Goal: Task Accomplishment & Management: Use online tool/utility

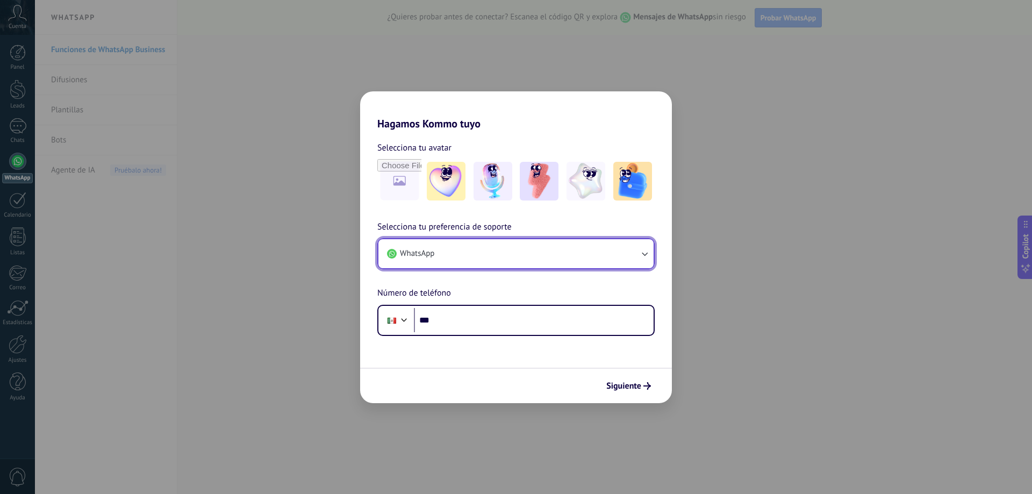
click at [493, 260] on button "WhatsApp" at bounding box center [515, 253] width 275 height 29
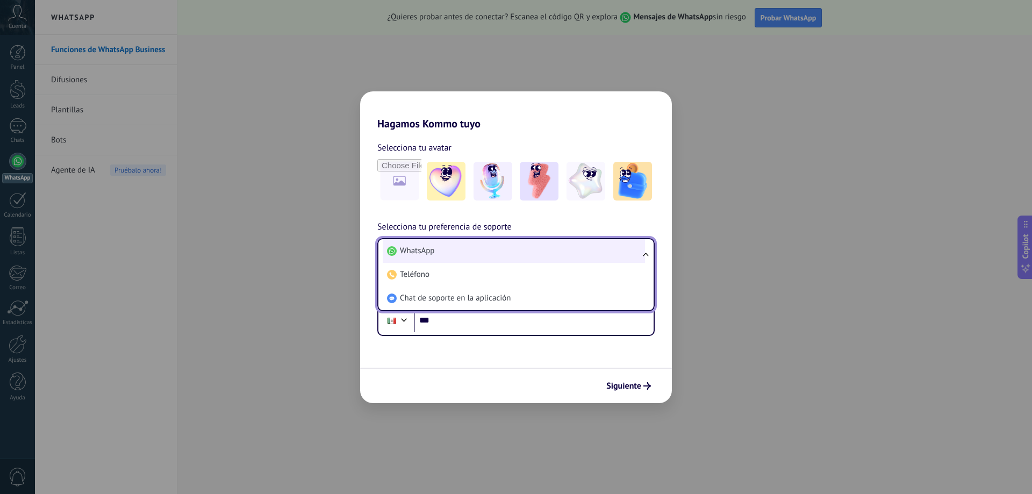
click at [454, 255] on li "WhatsApp" at bounding box center [514, 251] width 262 height 24
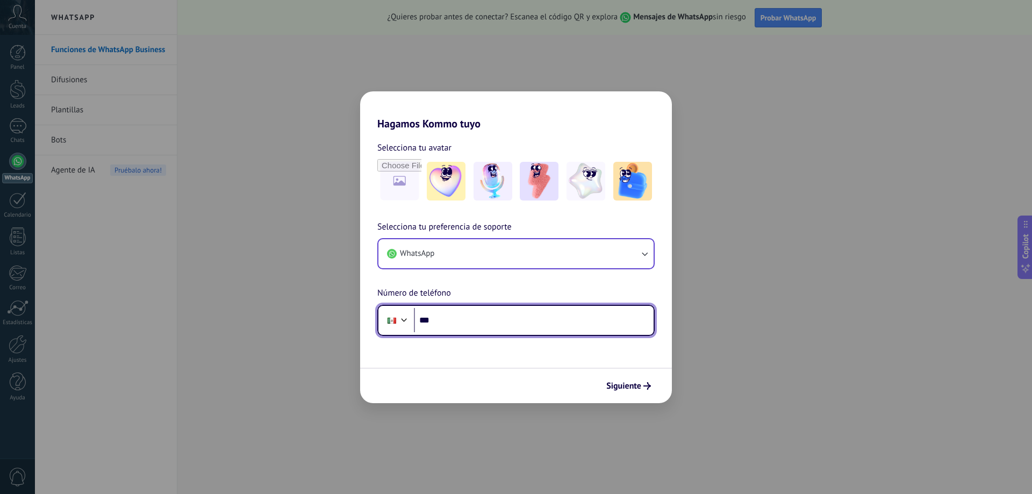
click at [459, 321] on input "***" at bounding box center [534, 320] width 240 height 25
type input "**********"
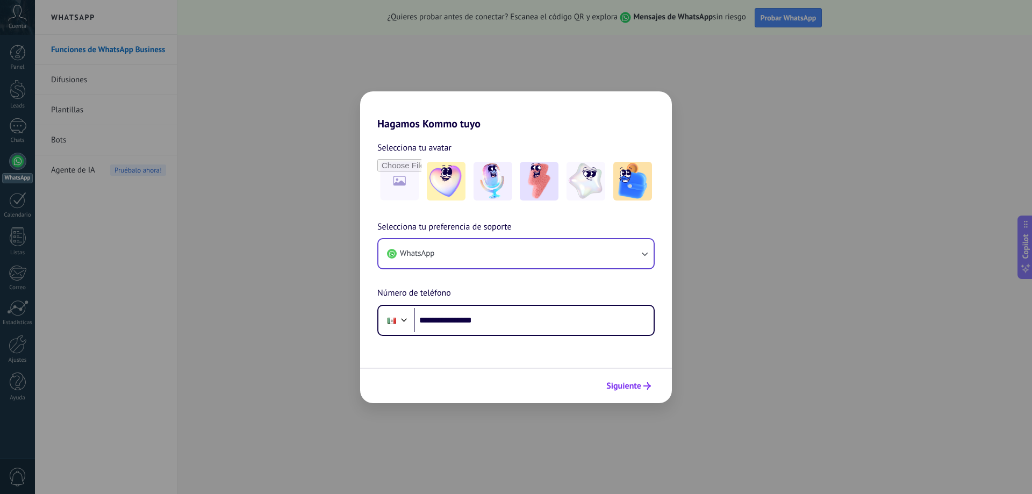
click at [610, 382] on span "Siguiente" at bounding box center [623, 386] width 35 height 8
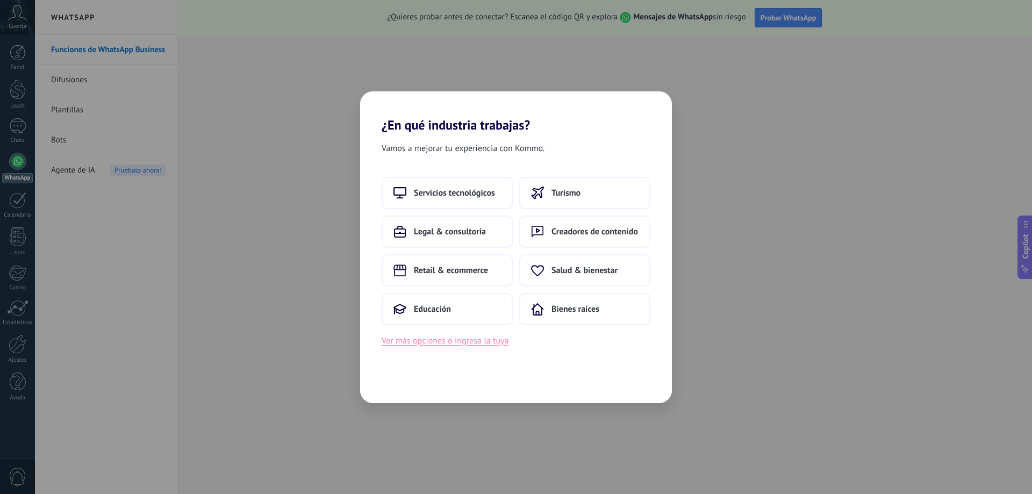
click at [453, 344] on button "Ver más opciones o ingresa la tuya" at bounding box center [444, 341] width 127 height 14
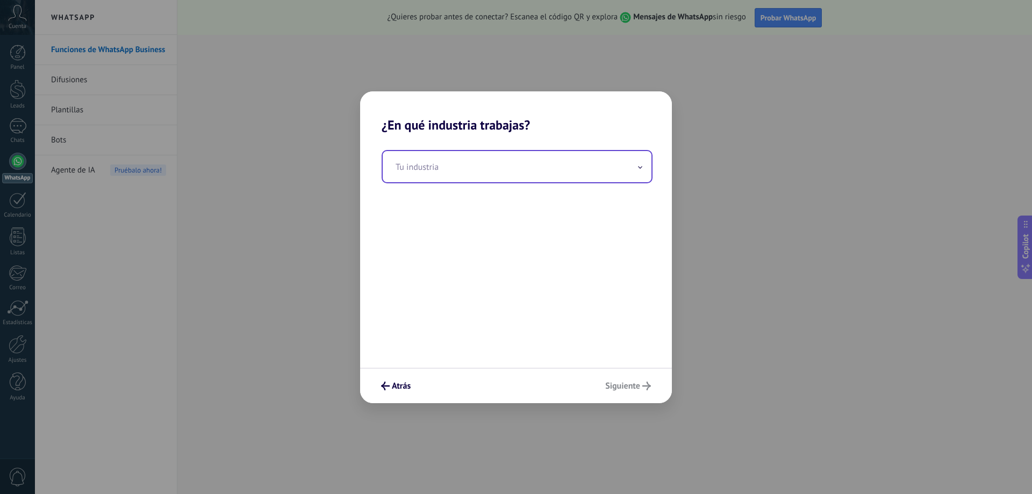
click at [444, 166] on input "text" at bounding box center [517, 166] width 269 height 31
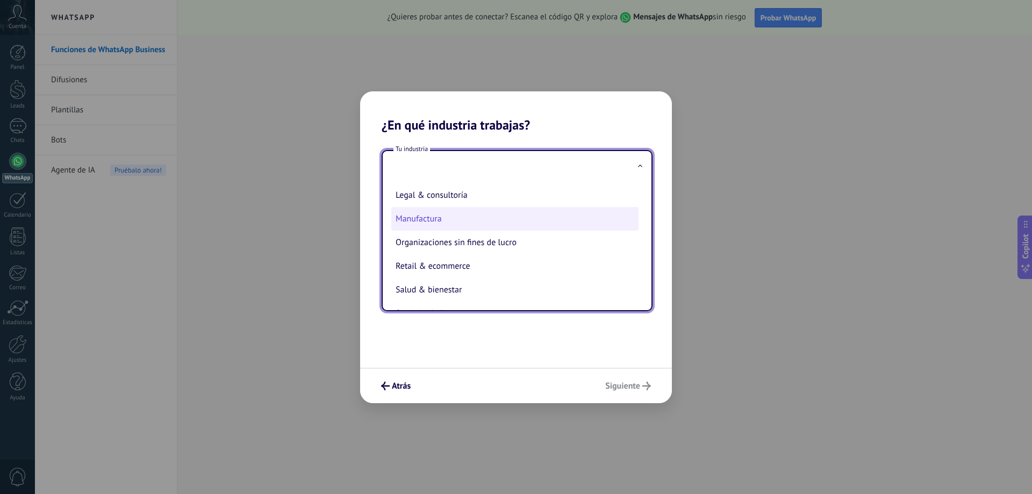
scroll to position [124, 0]
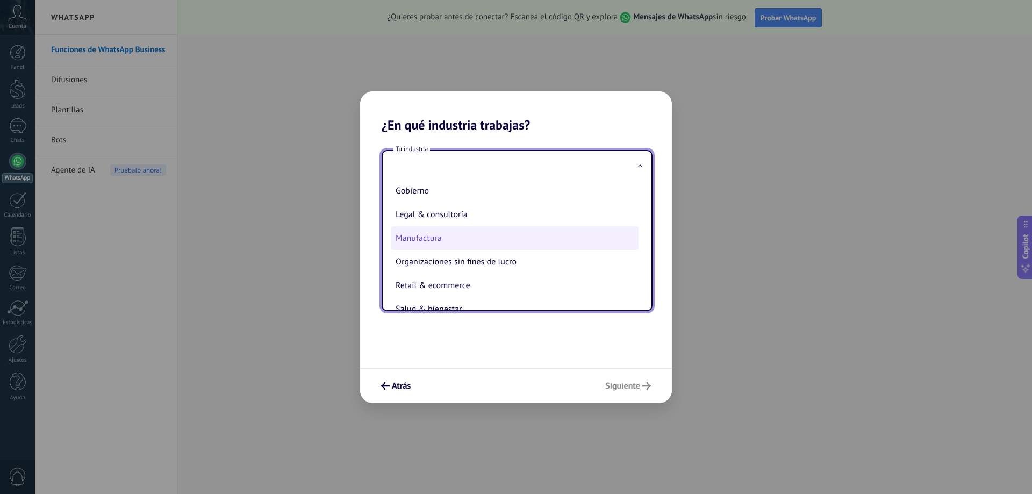
click at [462, 238] on li "Manufactura" at bounding box center [514, 238] width 247 height 24
type input "**********"
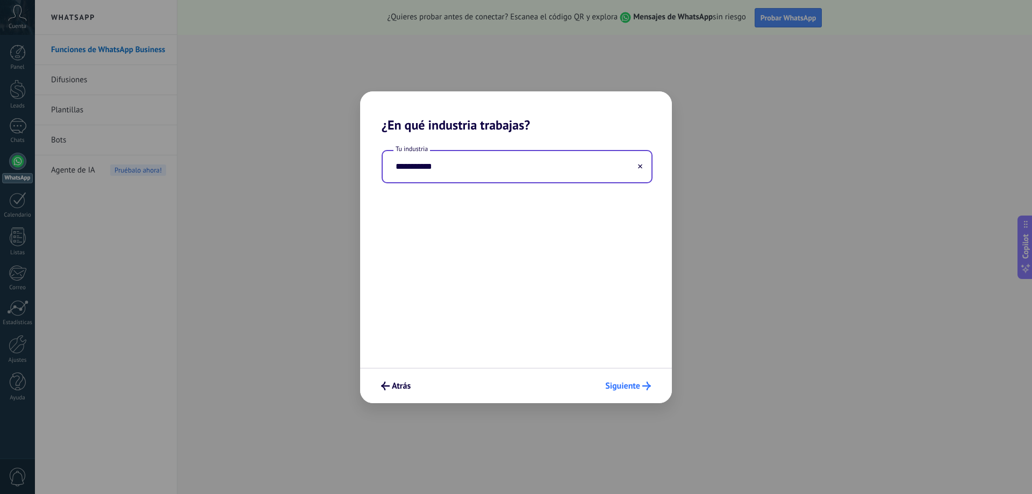
click at [641, 386] on span "Siguiente" at bounding box center [628, 385] width 46 height 9
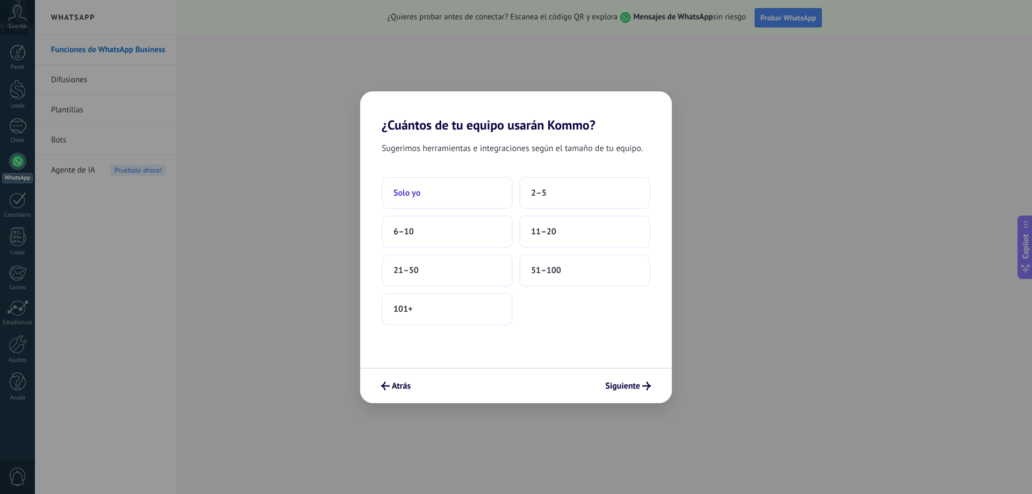
click at [461, 199] on button "Solo yo" at bounding box center [446, 193] width 131 height 32
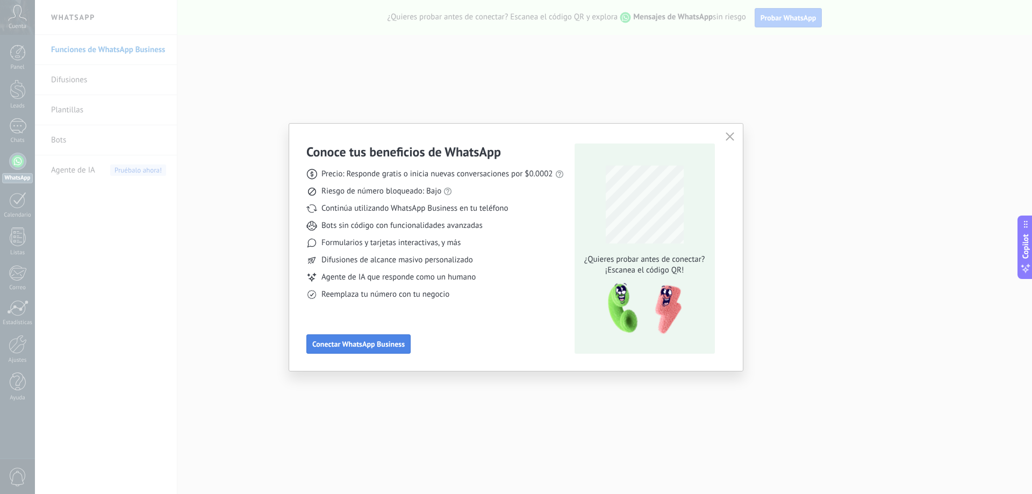
click at [388, 350] on button "Conectar WhatsApp Business" at bounding box center [358, 343] width 104 height 19
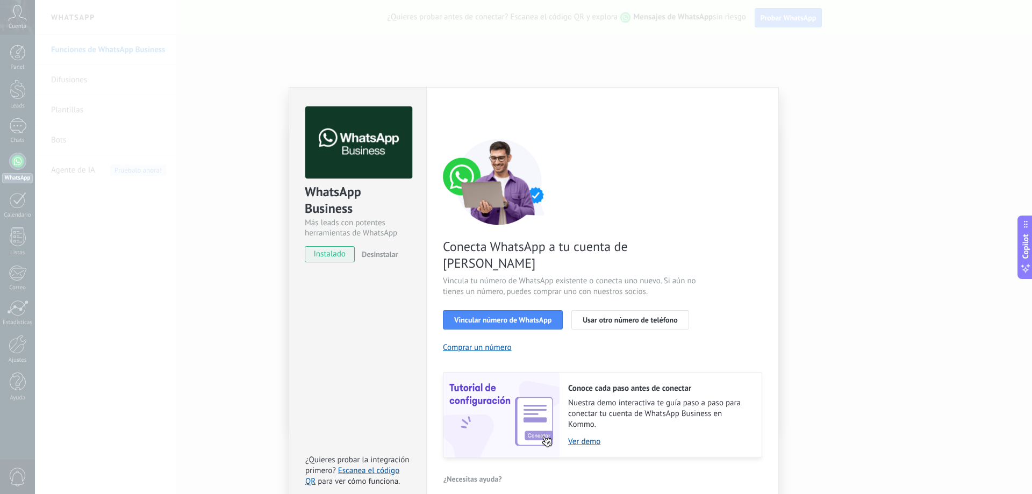
click at [323, 257] on span "instalado" at bounding box center [329, 254] width 49 height 16
click at [489, 316] on span "Vincular número de WhatsApp" at bounding box center [502, 320] width 97 height 8
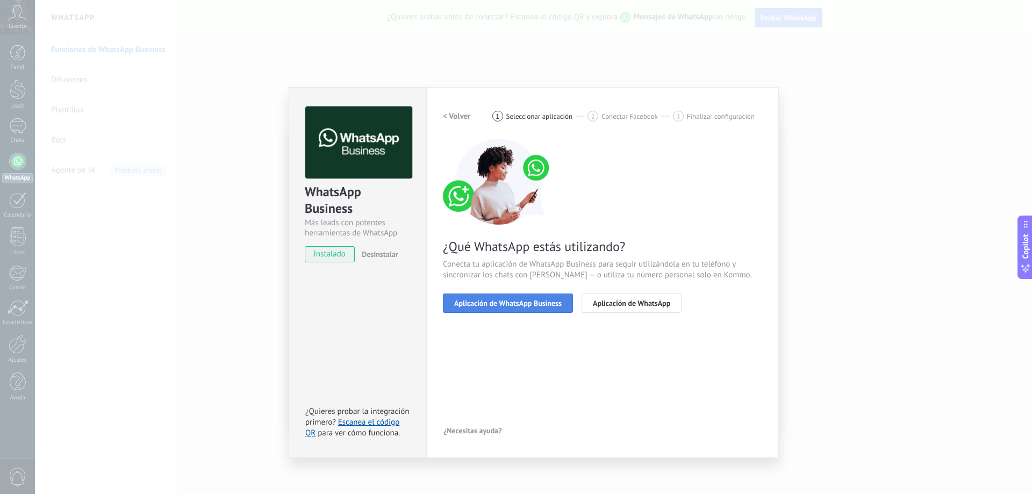
click at [537, 306] on span "Aplicación de WhatsApp Business" at bounding box center [507, 303] width 107 height 8
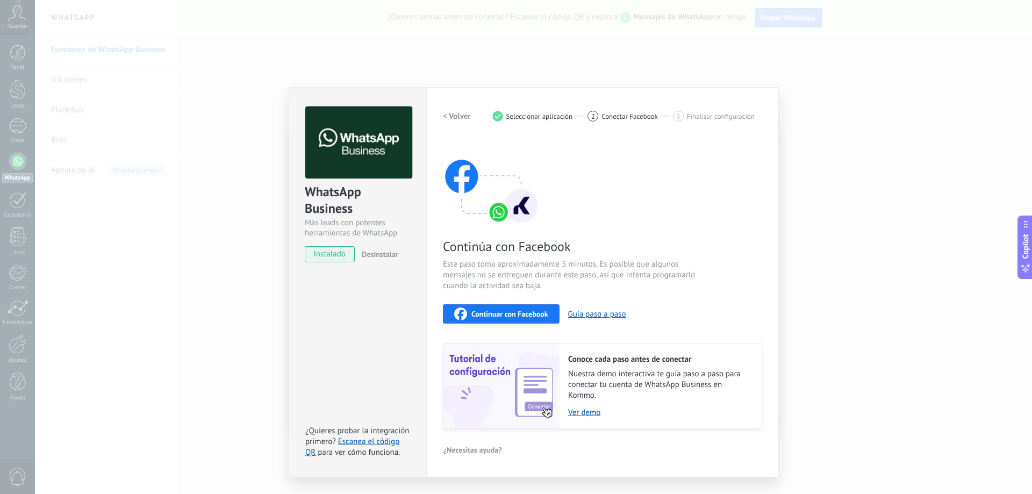
click at [526, 318] on span "Continuar con Facebook" at bounding box center [509, 314] width 77 height 8
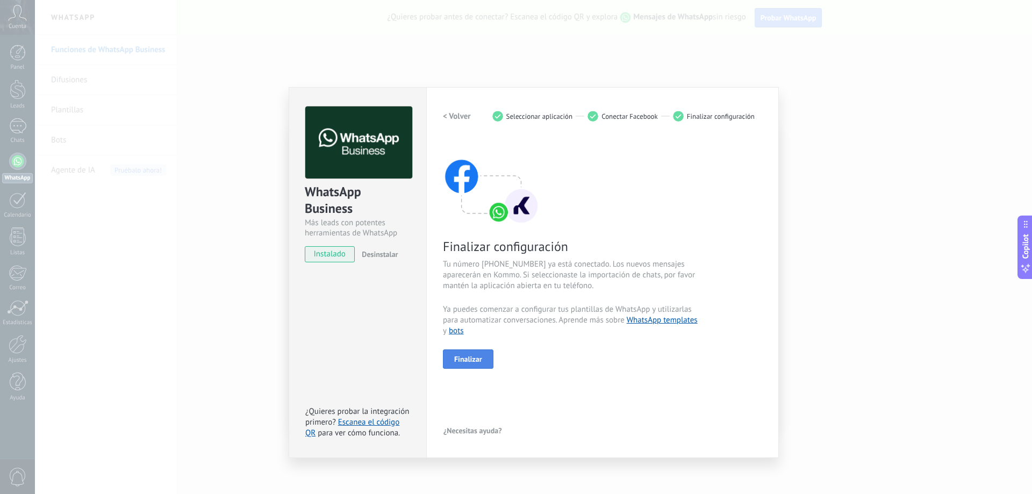
click at [466, 362] on span "Finalizar" at bounding box center [468, 359] width 28 height 8
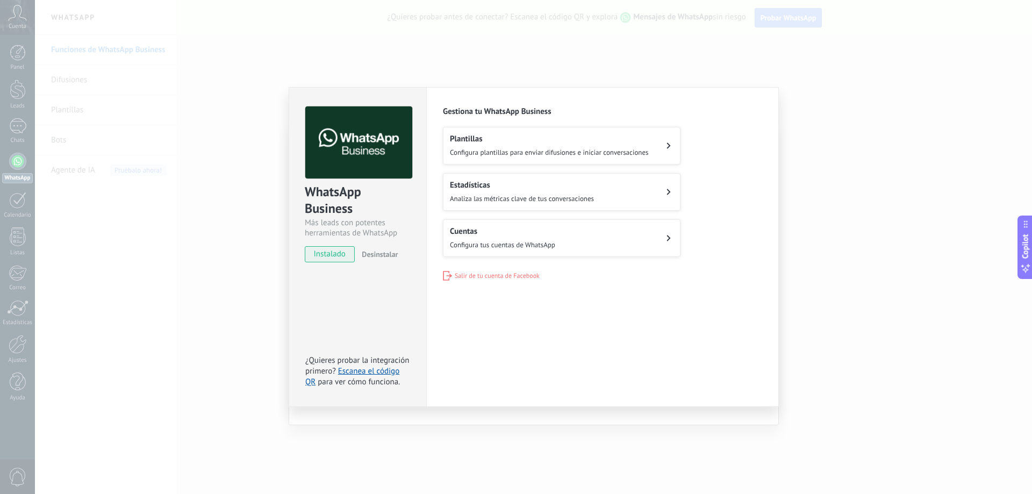
click at [548, 153] on span "Configura plantillas para enviar difusiones e iniciar conversaciones" at bounding box center [549, 152] width 199 height 9
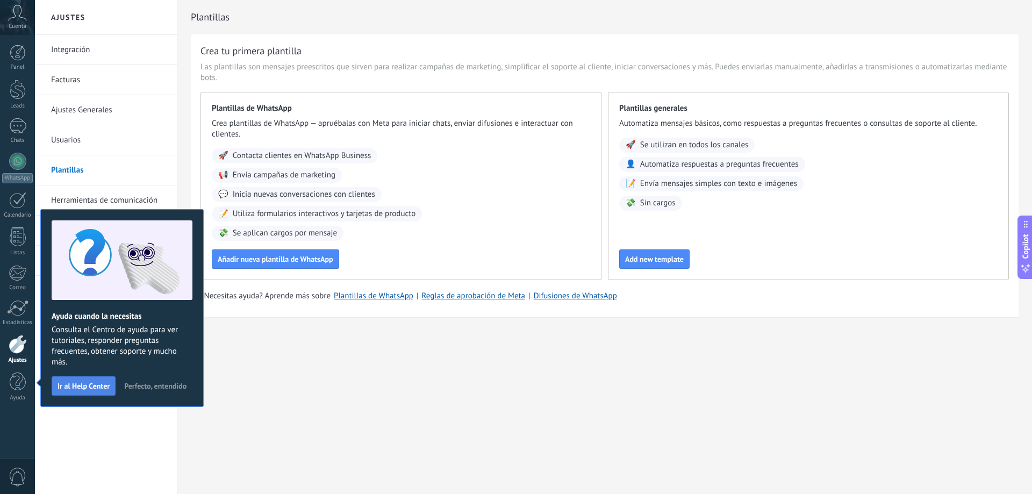
click at [98, 389] on span "Ir al Help Center" at bounding box center [83, 386] width 52 height 8
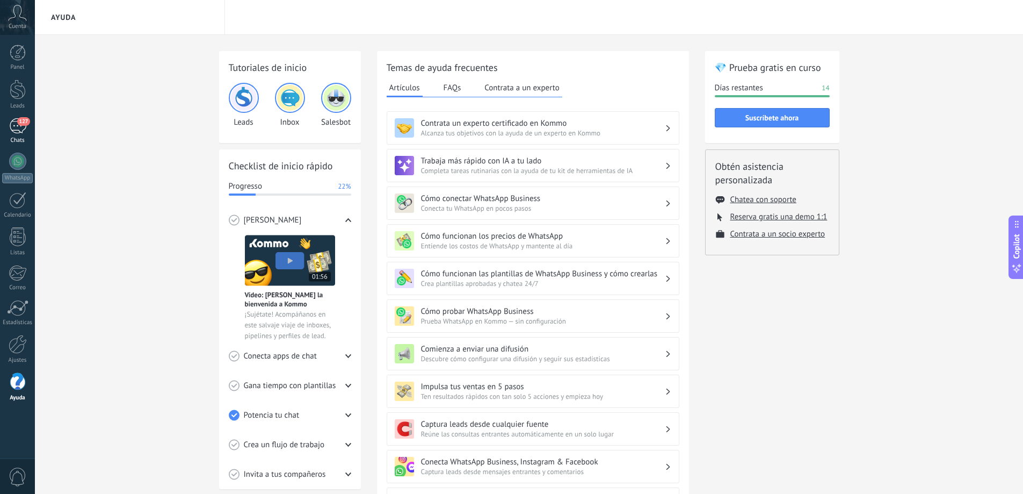
click at [10, 128] on div "127" at bounding box center [17, 126] width 17 height 16
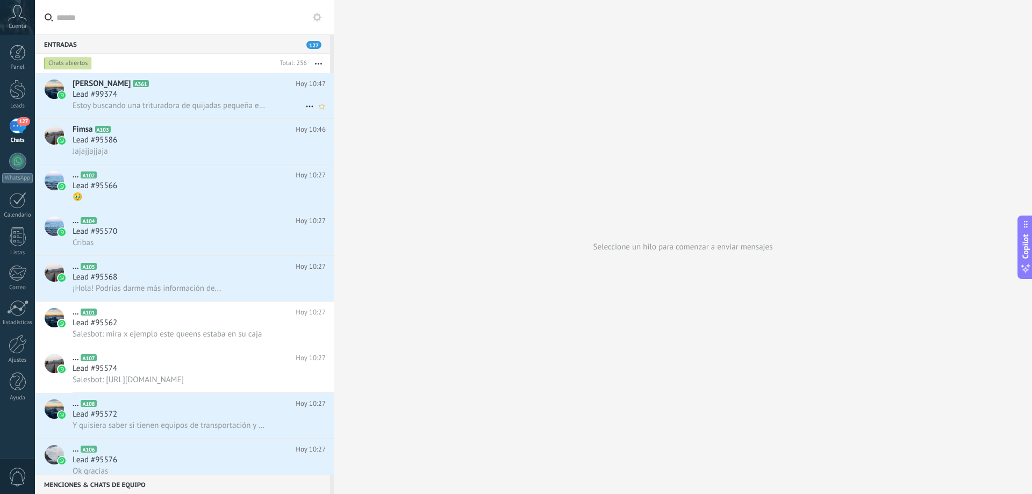
click at [163, 99] on div "[PERSON_NAME] A361 [DATE] 10:47 Lead #99374 Estoy buscando una trituradora de q…" at bounding box center [203, 95] width 261 height 45
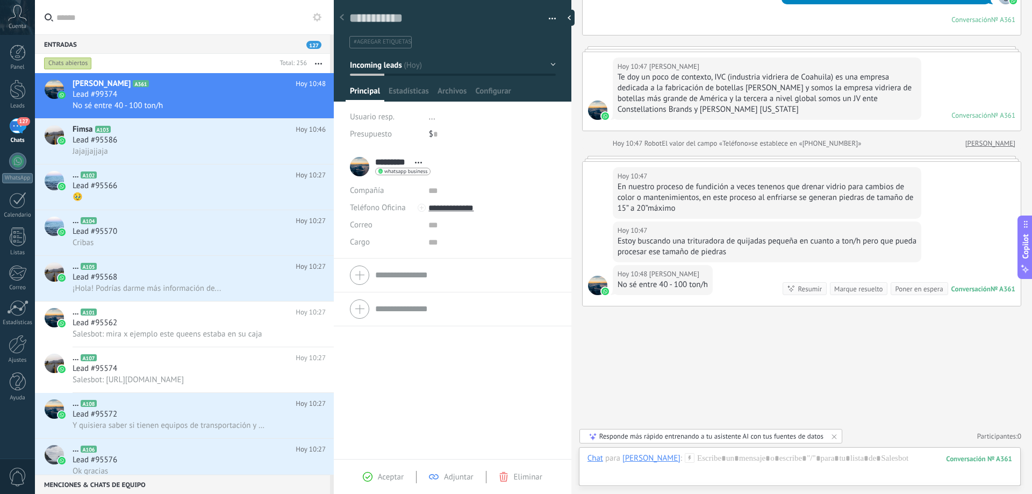
scroll to position [177, 0]
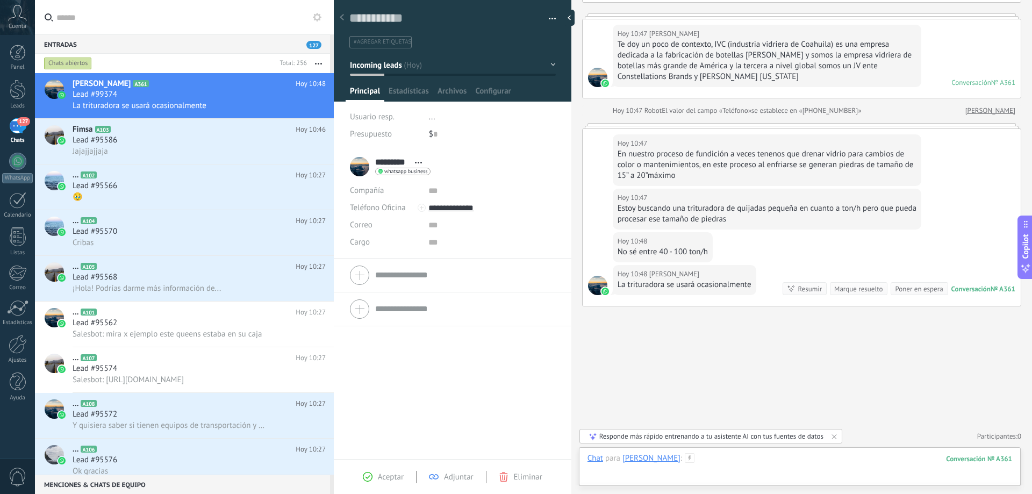
click at [705, 465] on div at bounding box center [799, 469] width 424 height 32
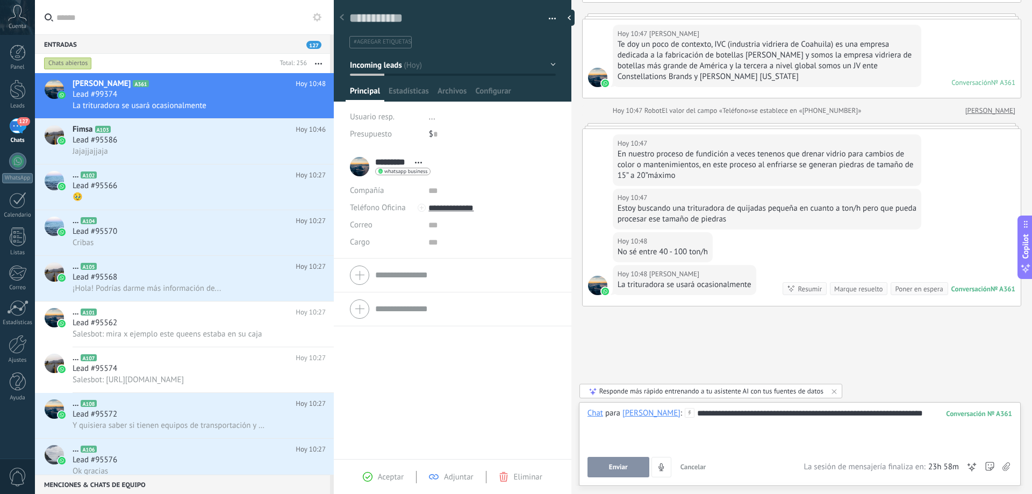
click at [625, 470] on span "Enviar" at bounding box center [618, 467] width 19 height 8
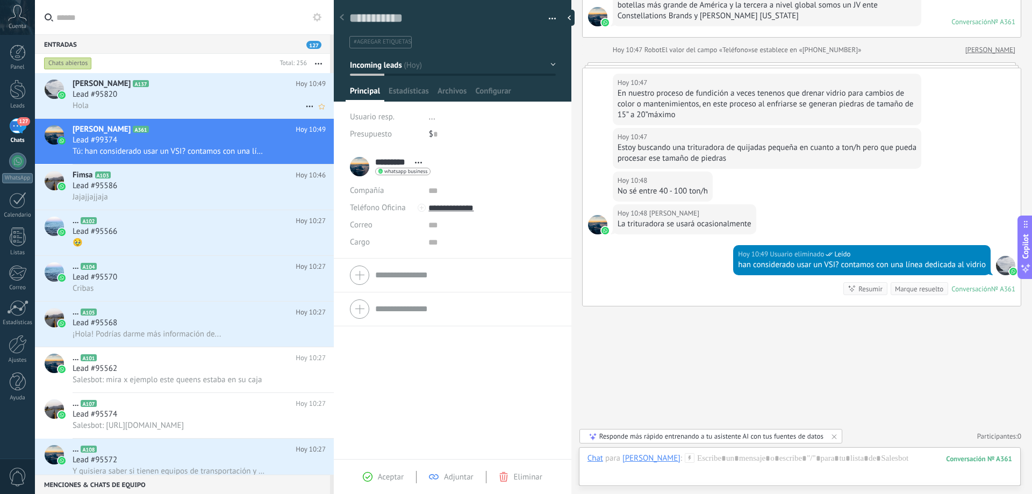
scroll to position [258, 0]
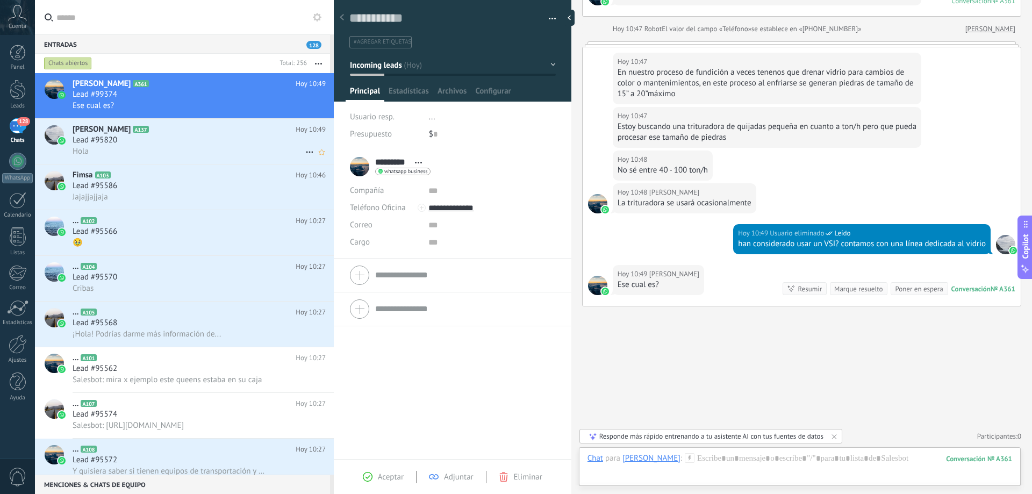
click at [138, 137] on div "Lead #95820" at bounding box center [199, 140] width 253 height 11
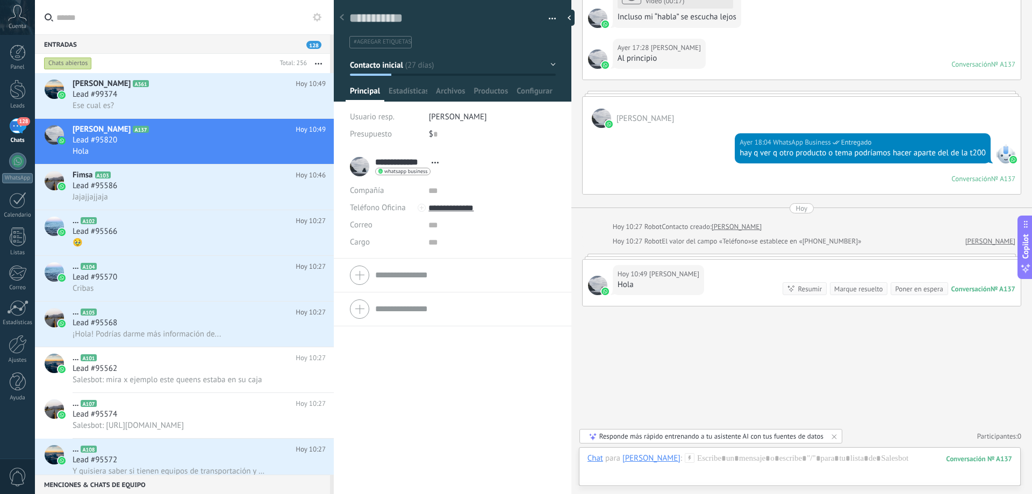
scroll to position [2556, 0]
click at [601, 114] on div at bounding box center [601, 118] width 19 height 19
click at [364, 165] on div "**********" at bounding box center [397, 166] width 94 height 27
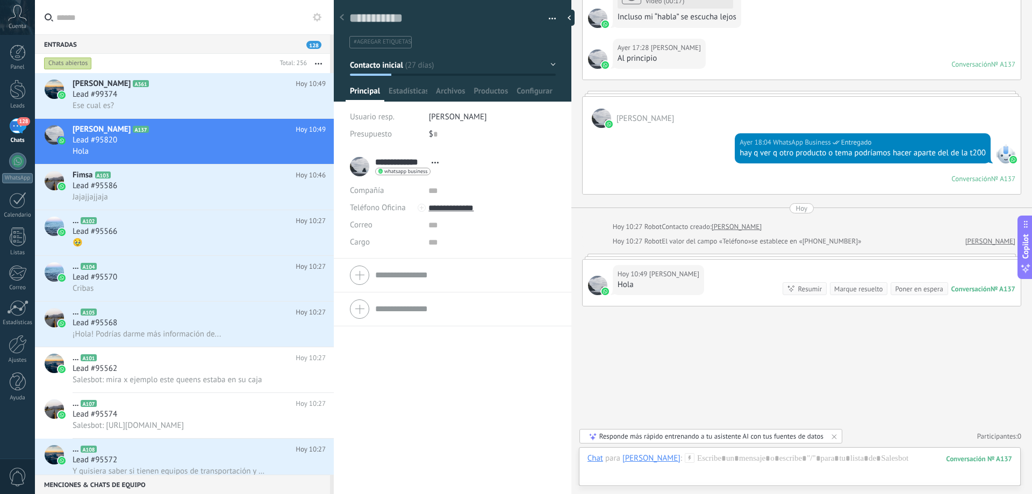
click at [350, 173] on div "**********" at bounding box center [397, 166] width 94 height 27
click at [349, 171] on li "**********" at bounding box center [452, 204] width 237 height 109
click at [357, 174] on div "**********" at bounding box center [397, 166] width 94 height 27
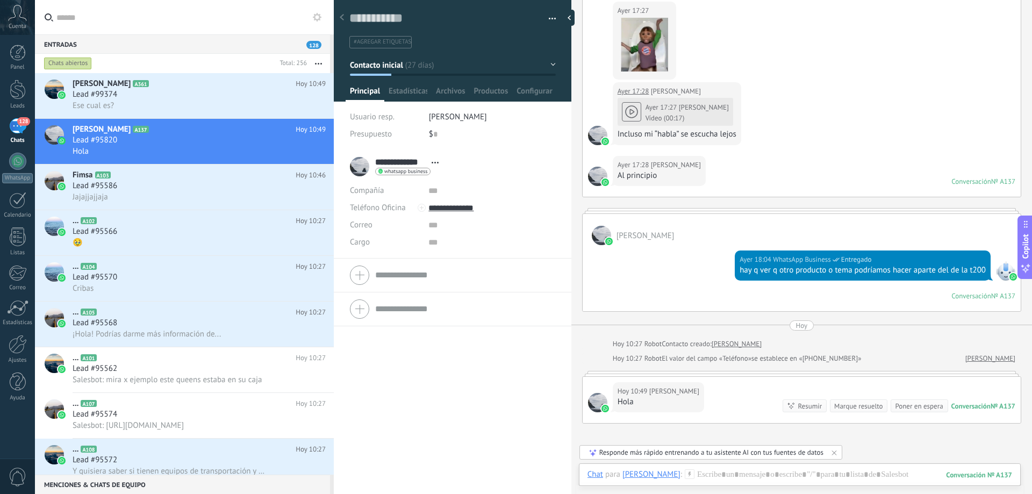
scroll to position [2395, 0]
click at [602, 246] on div at bounding box center [601, 236] width 19 height 19
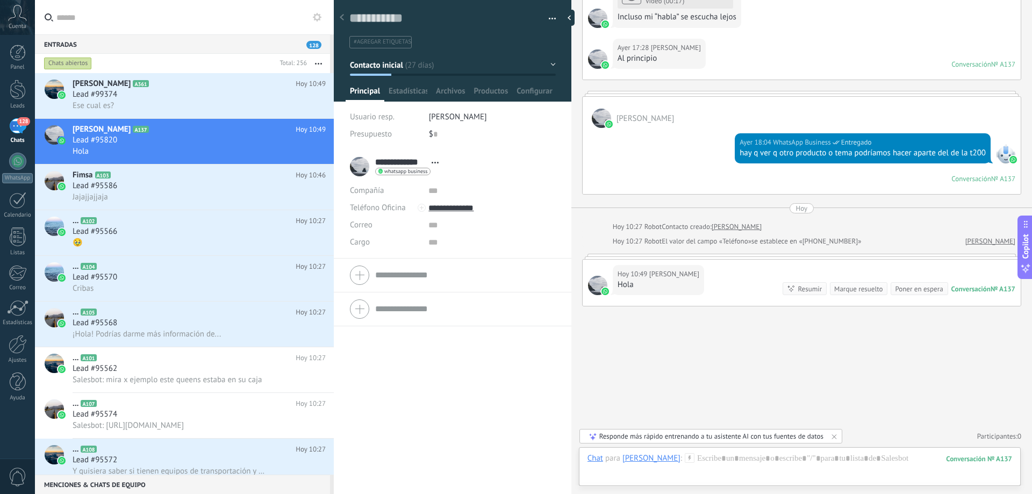
scroll to position [2556, 0]
click at [204, 105] on span "Es más que nada para [PERSON_NAME] grandes entre 15 a 20 pulgadas" at bounding box center [170, 105] width 194 height 10
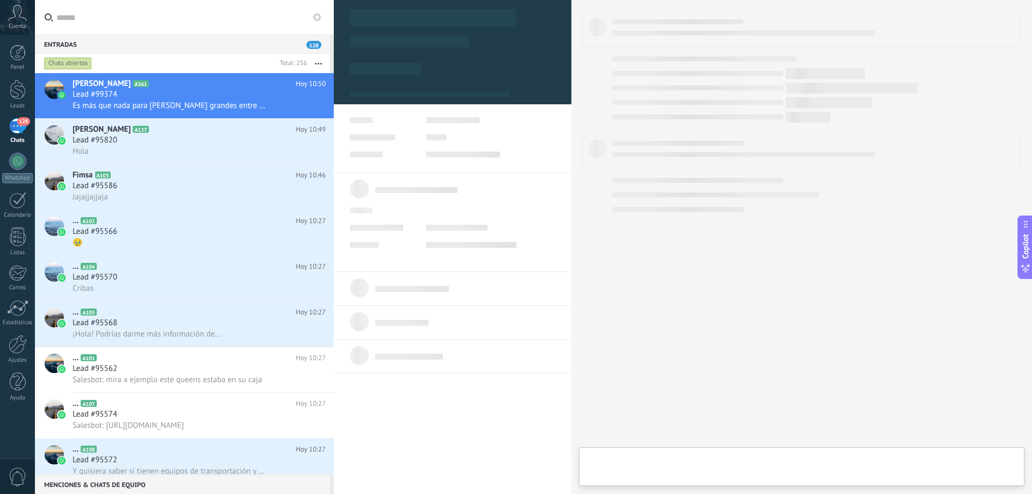
type textarea "**********"
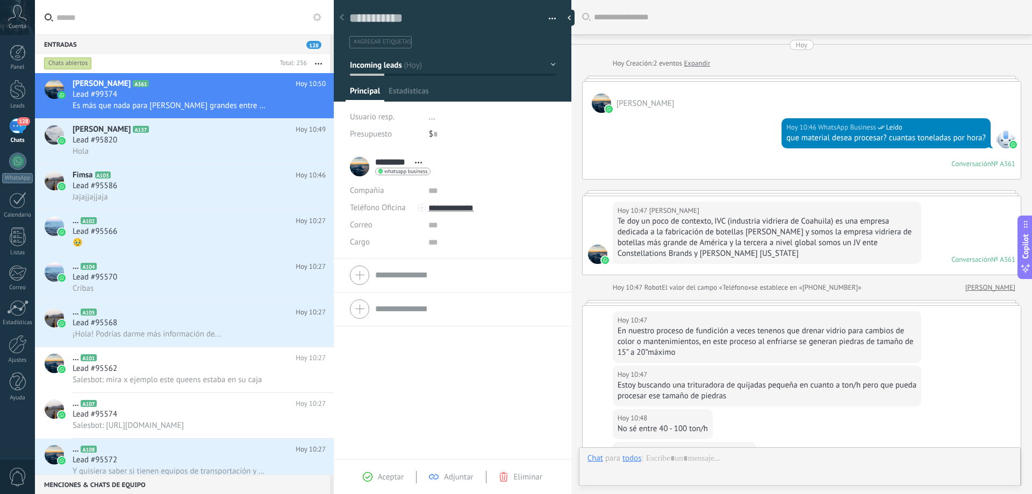
scroll to position [315, 0]
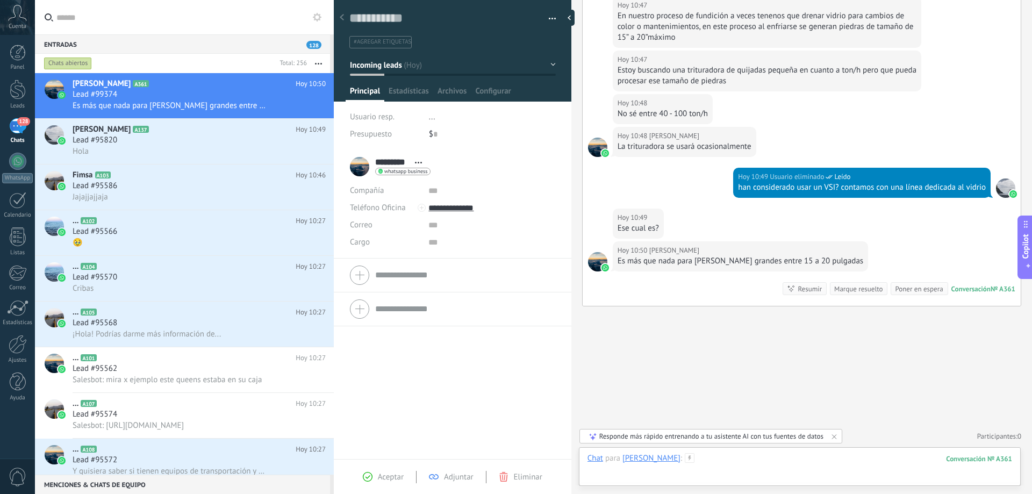
click at [731, 460] on div at bounding box center [799, 469] width 424 height 32
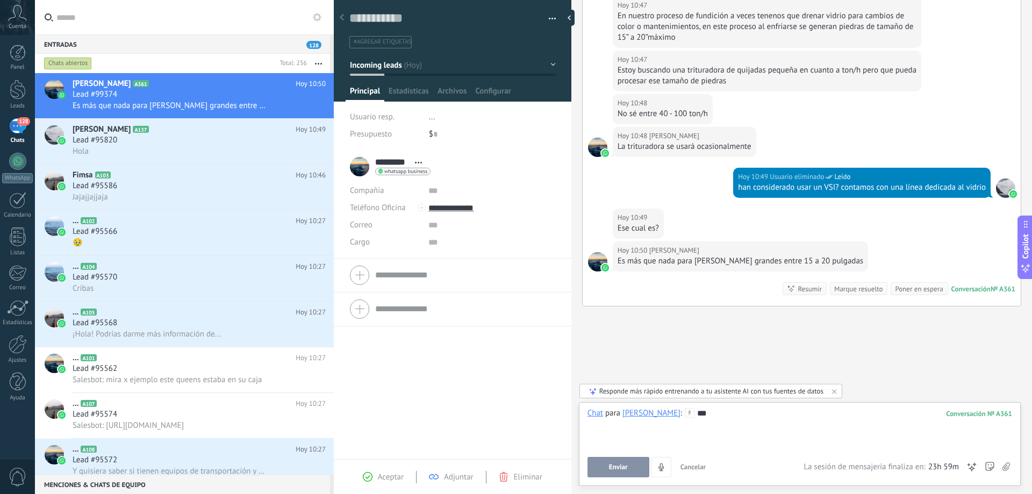
scroll to position [0, 0]
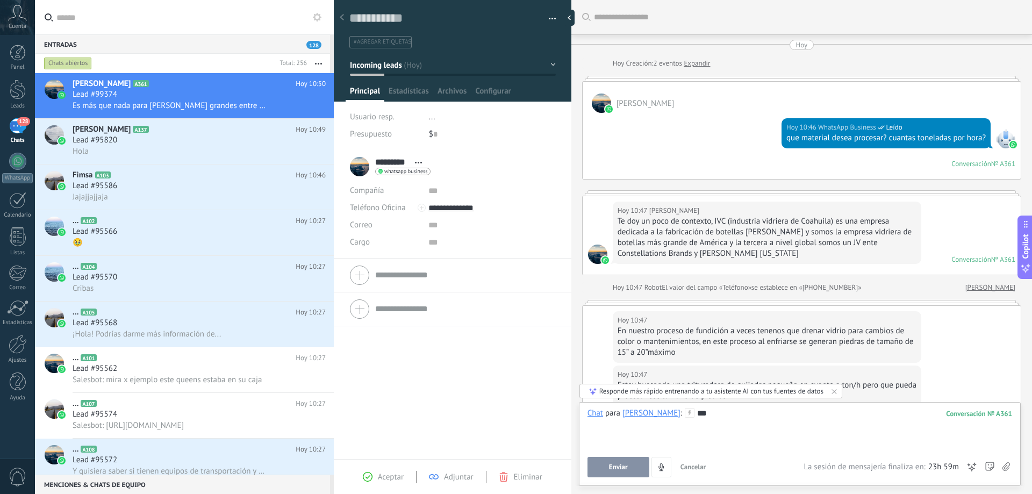
click at [709, 88] on div "[PERSON_NAME]" at bounding box center [801, 97] width 438 height 31
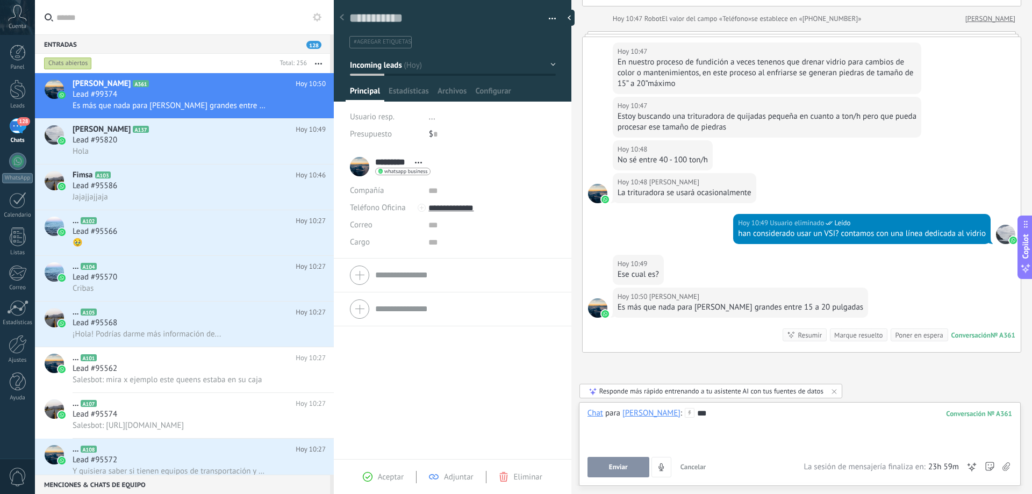
scroll to position [315, 0]
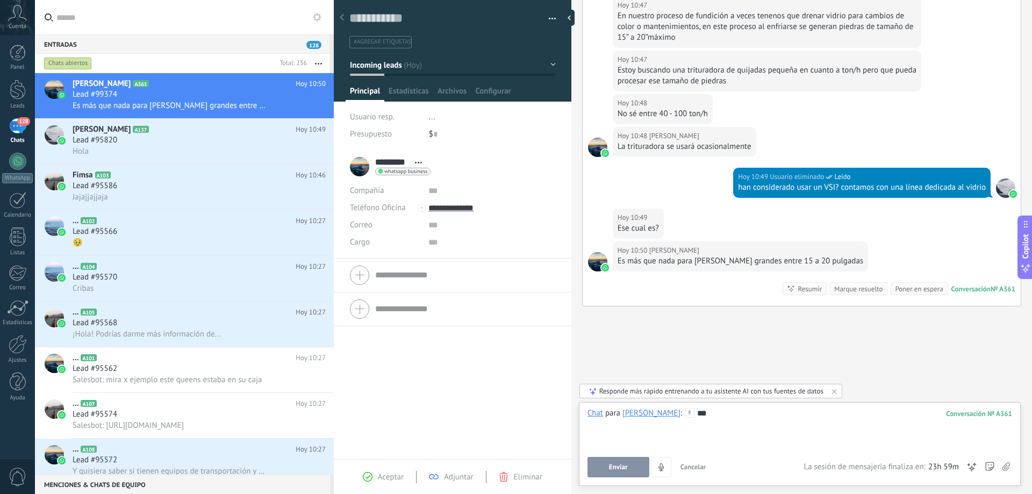
click at [727, 422] on div "***" at bounding box center [799, 428] width 424 height 41
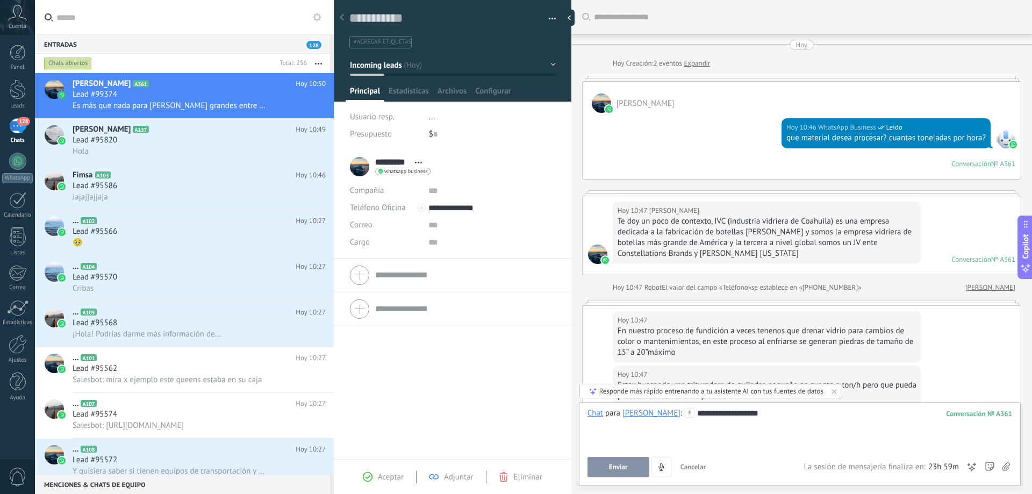
click at [729, 124] on div "[DATE] 10:46 WhatsApp Business Leído que material desea procesar? cuantas tonel…" at bounding box center [801, 146] width 438 height 66
click at [683, 100] on div "[PERSON_NAME]" at bounding box center [801, 97] width 438 height 31
click at [727, 81] on div "[PERSON_NAME][DATE] 10:46 WhatsApp Business Leído que material desea procesar? …" at bounding box center [801, 130] width 439 height 98
click at [797, 45] on div "Hoy" at bounding box center [802, 45] width 12 height 10
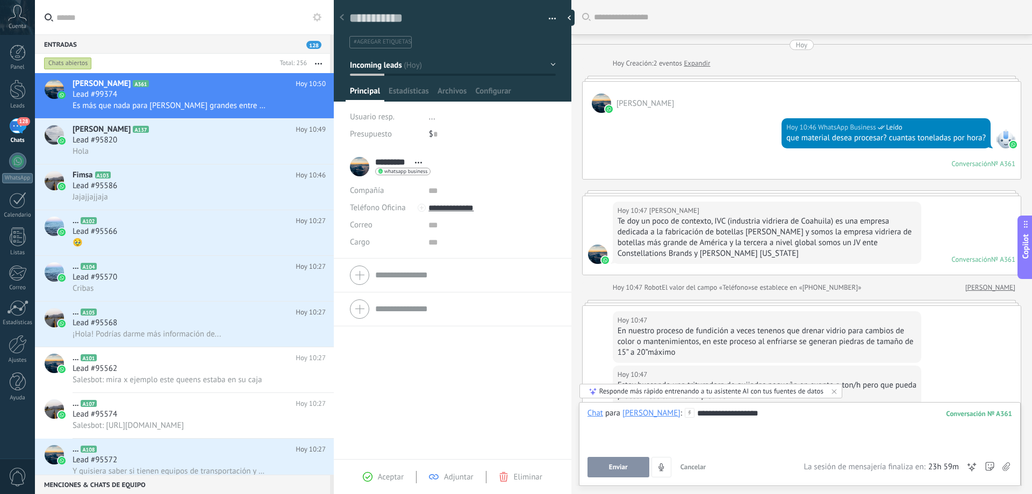
click at [706, 65] on link "Expandir" at bounding box center [696, 63] width 26 height 11
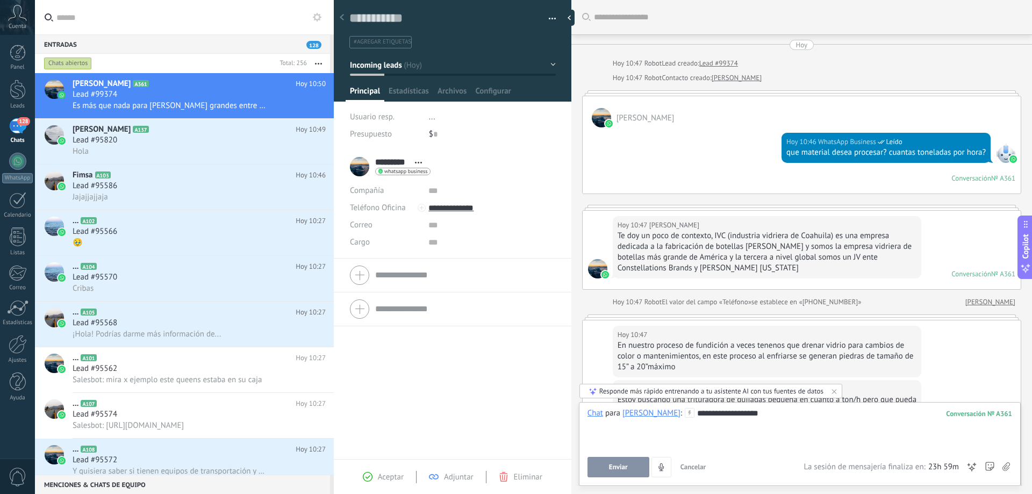
click at [796, 44] on div "Hoy" at bounding box center [802, 45] width 12 height 10
click at [800, 46] on div "Hoy" at bounding box center [802, 45] width 12 height 10
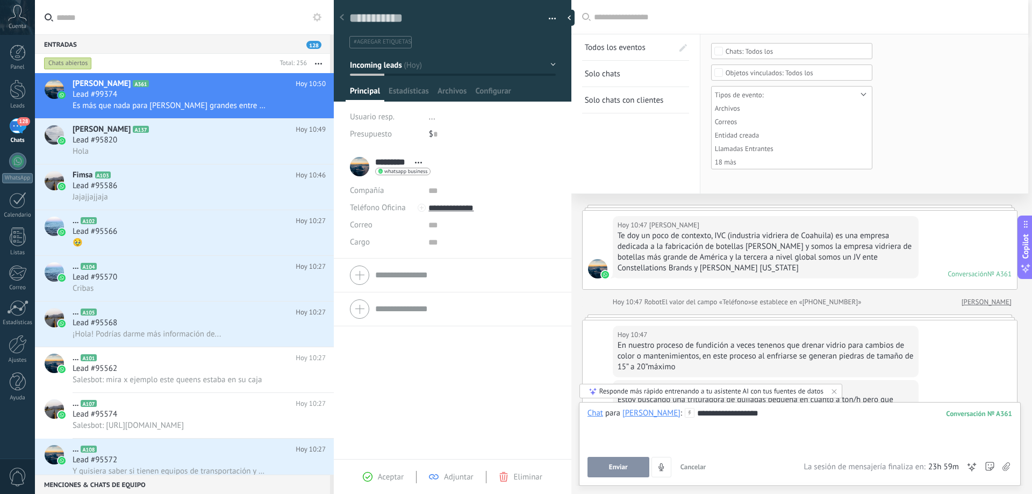
click at [645, 19] on div "Buscar Todos los eventos Solo chats Solo chats con clientes Guardar Ninguno Cha…" at bounding box center [799, 17] width 457 height 34
click at [149, 93] on div "Lead #99374" at bounding box center [199, 94] width 253 height 11
click at [659, 145] on div "Todos los eventos Solo chats Solo chats con clientes Guardar" at bounding box center [635, 113] width 129 height 159
click at [572, 20] on div at bounding box center [572, 18] width 16 height 16
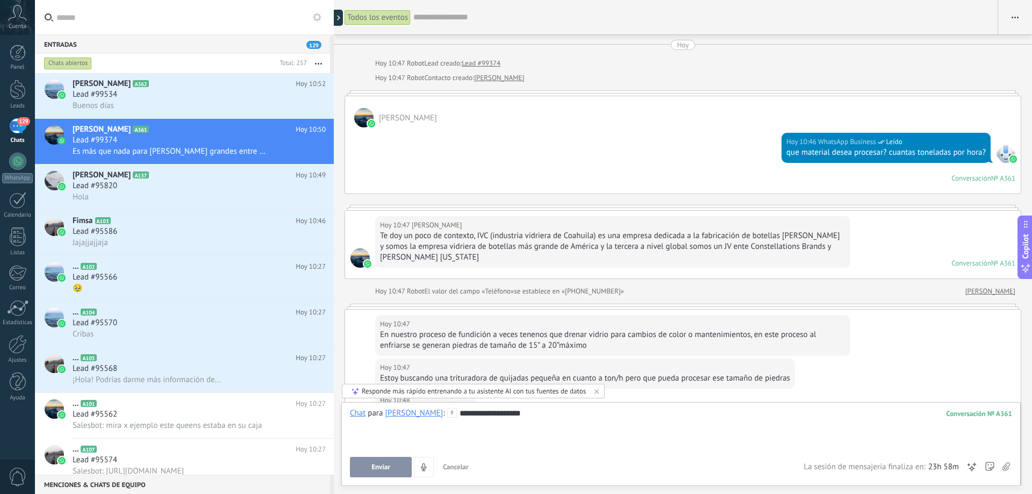
click at [482, 106] on div "[PERSON_NAME]" at bounding box center [682, 111] width 675 height 31
drag, startPoint x: 429, startPoint y: 134, endPoint x: 434, endPoint y: 137, distance: 6.0
click at [429, 134] on div "[DATE] 10:46 WhatsApp Business Leído que material desea procesar? cuantas tonel…" at bounding box center [682, 160] width 675 height 66
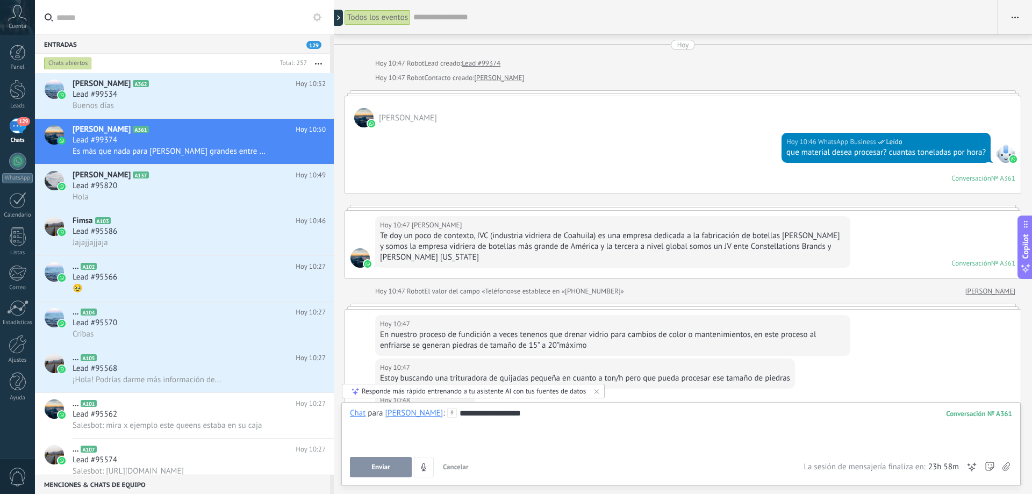
click at [549, 145] on div "[DATE] 10:46 WhatsApp Business Leído que material desea procesar? cuantas tonel…" at bounding box center [682, 160] width 675 height 66
click at [985, 179] on div "Conversación" at bounding box center [971, 178] width 40 height 9
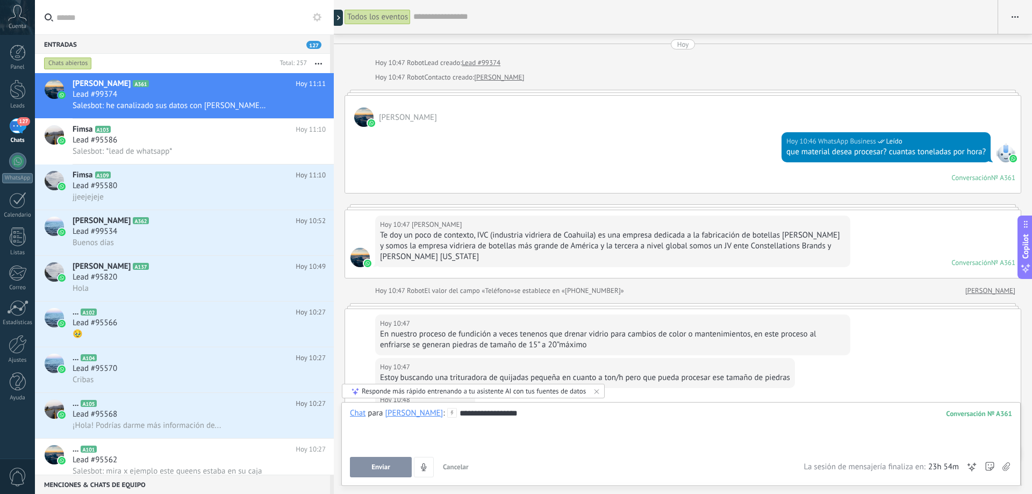
scroll to position [0, 0]
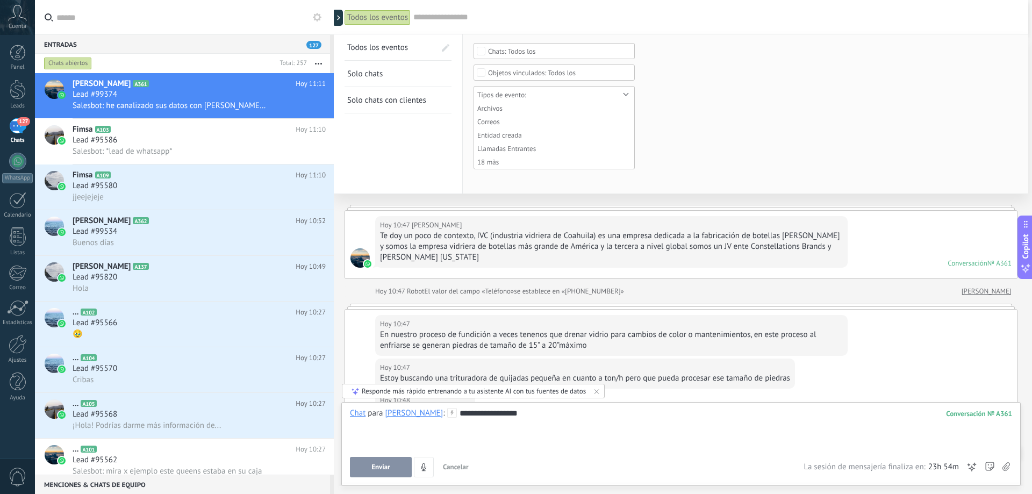
click at [482, 19] on input "text" at bounding box center [715, 17] width 604 height 11
click at [243, 9] on input "text" at bounding box center [190, 17] width 269 height 34
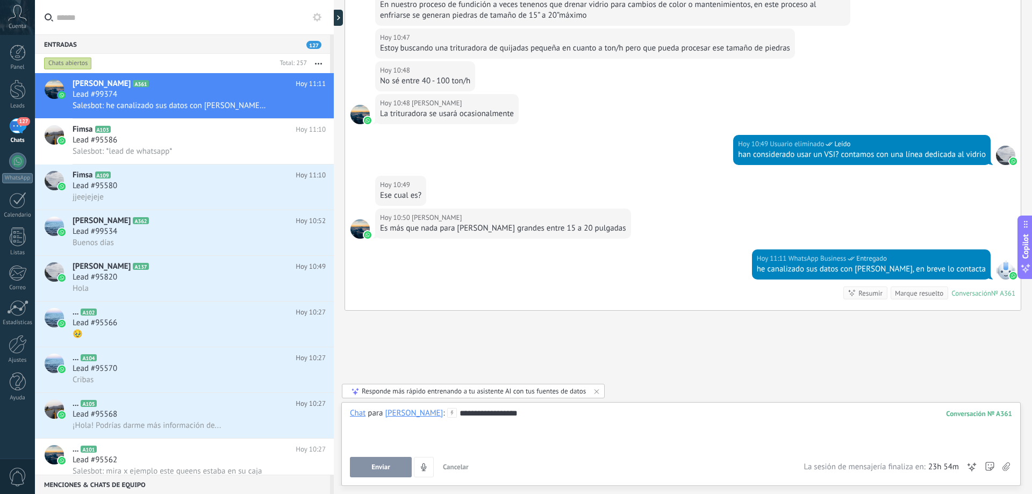
scroll to position [334, 0]
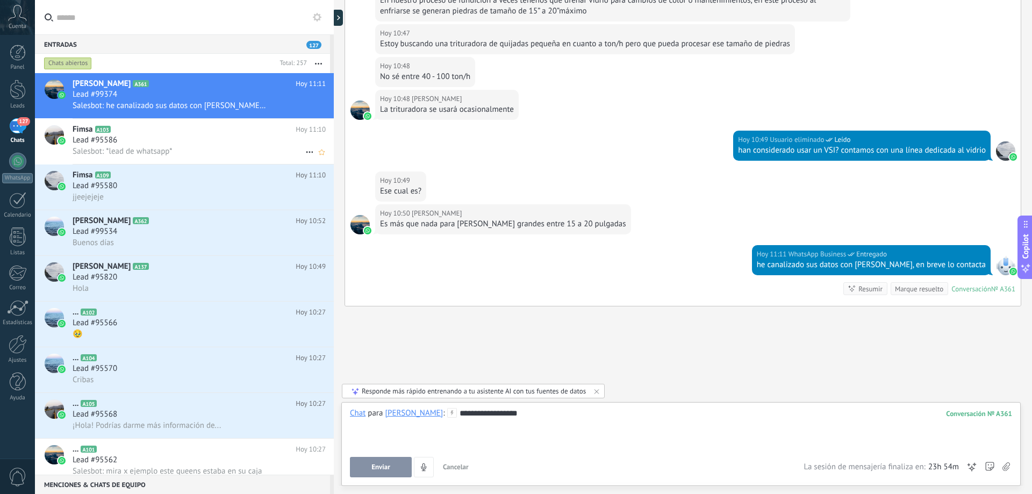
click at [165, 134] on h2 "Fimsa A103" at bounding box center [184, 129] width 223 height 11
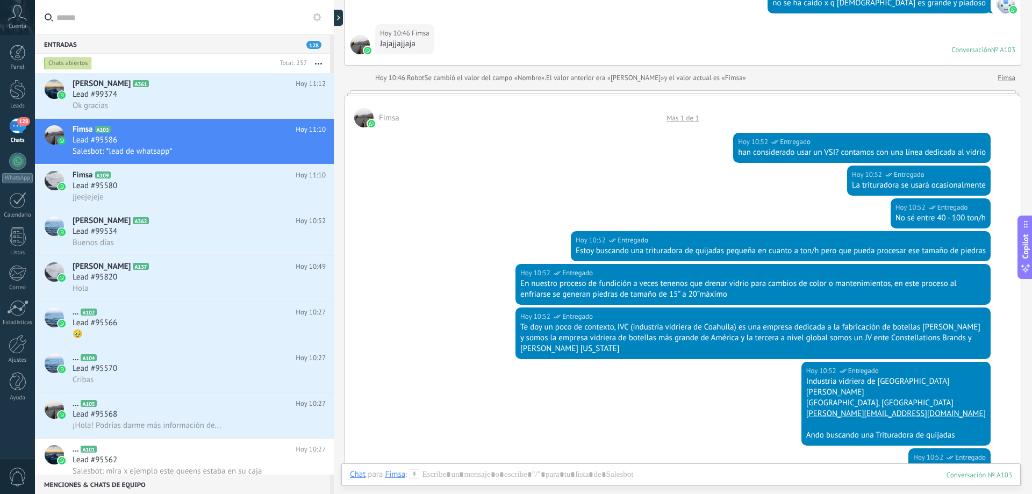
scroll to position [1703, 0]
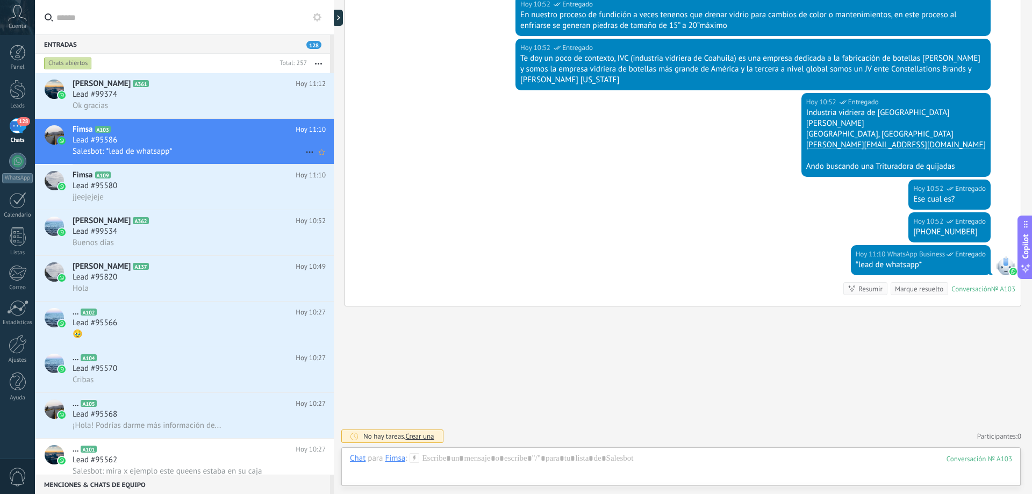
click at [157, 141] on div "Lead #95586" at bounding box center [199, 140] width 253 height 11
click at [341, 20] on icon at bounding box center [342, 17] width 3 height 5
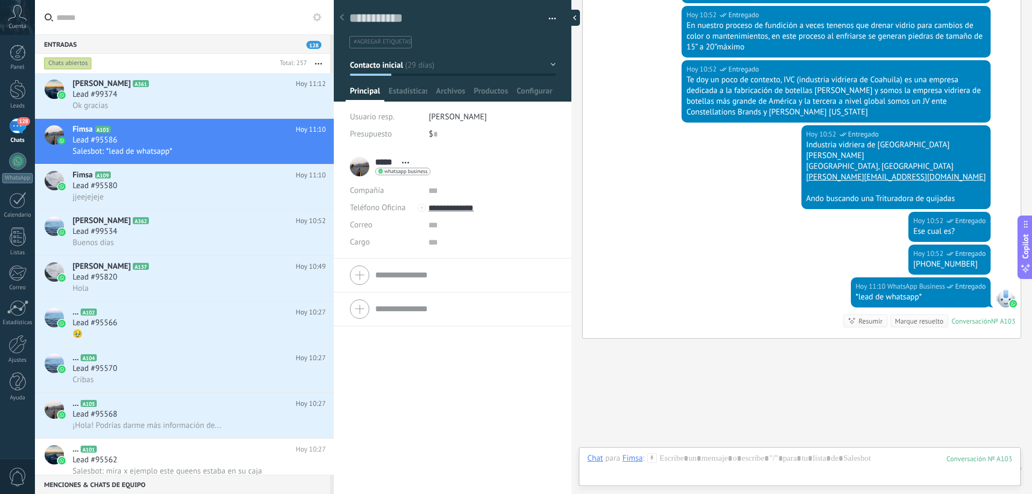
scroll to position [16, 0]
click at [124, 189] on div "Lead #95580" at bounding box center [199, 186] width 253 height 11
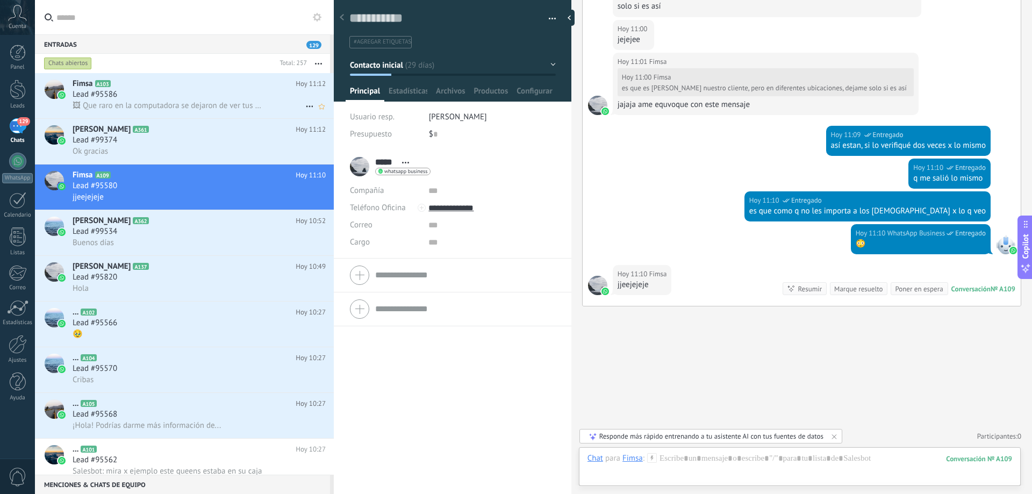
click at [150, 88] on h2 "Fimsa A103" at bounding box center [184, 83] width 223 height 11
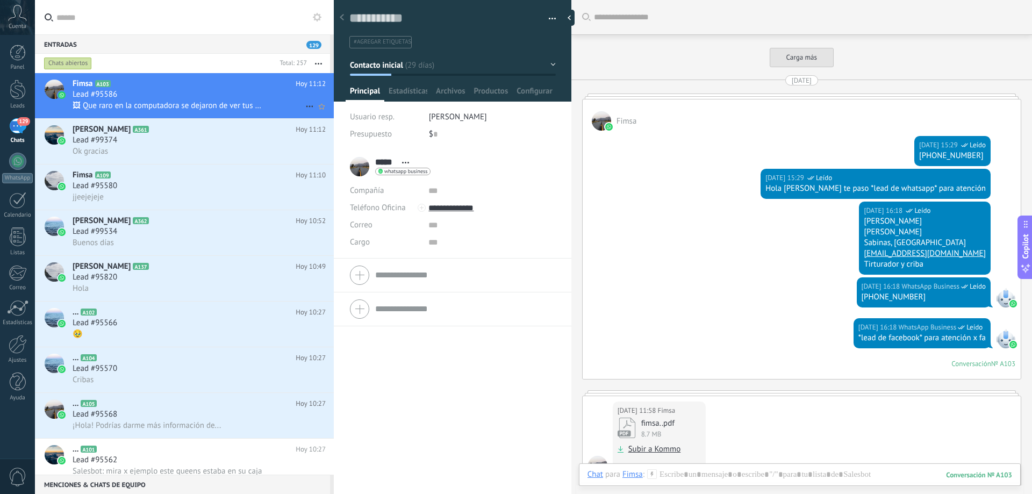
scroll to position [1718, 0]
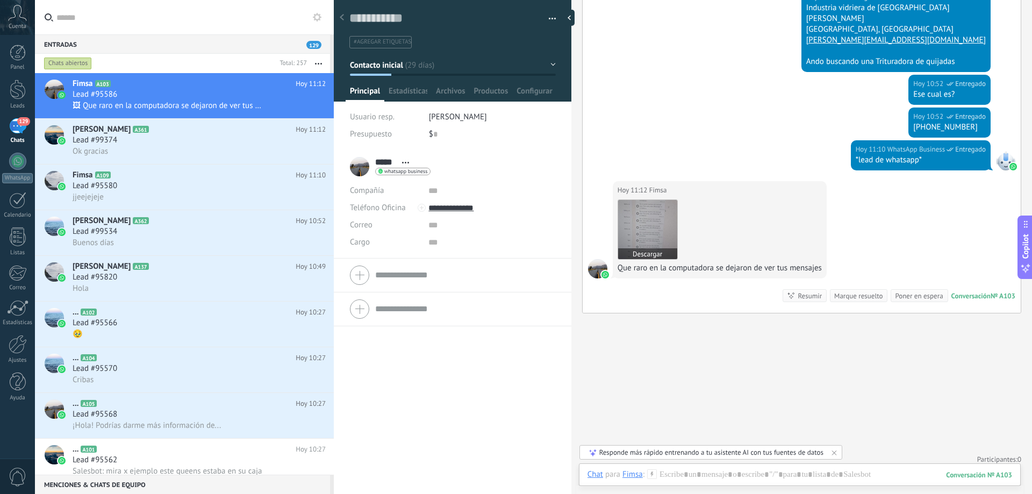
click at [634, 235] on img at bounding box center [647, 229] width 59 height 59
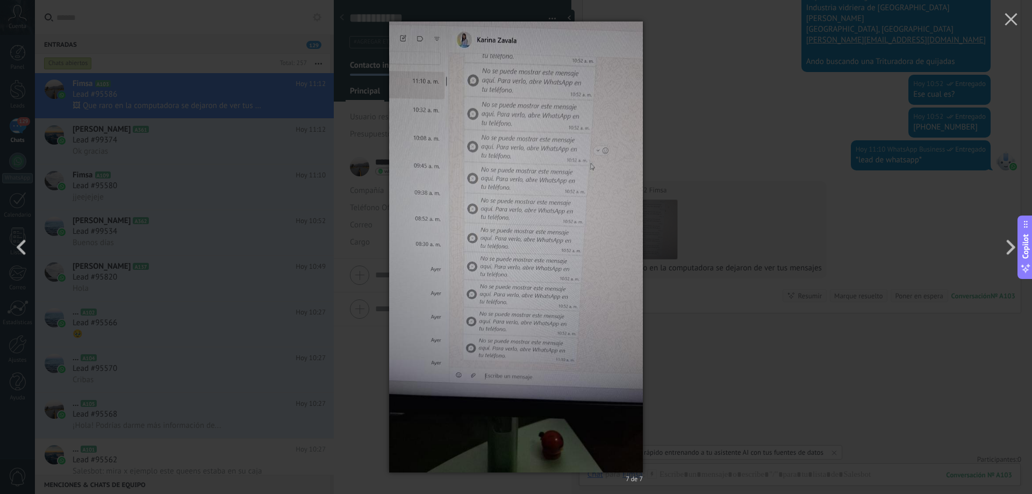
click at [338, 249] on div "7 de 7" at bounding box center [516, 247] width 1032 height 494
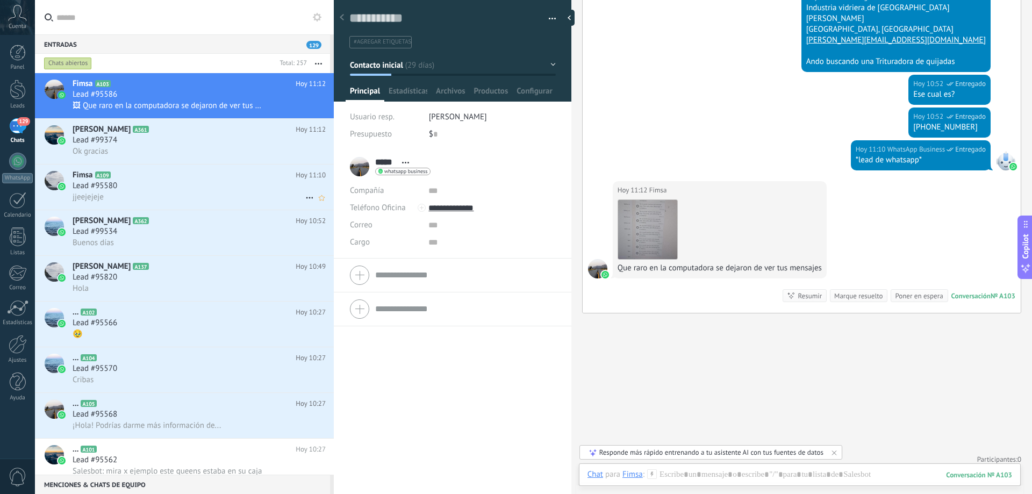
click at [133, 178] on h2 "Fimsa A109" at bounding box center [184, 175] width 223 height 11
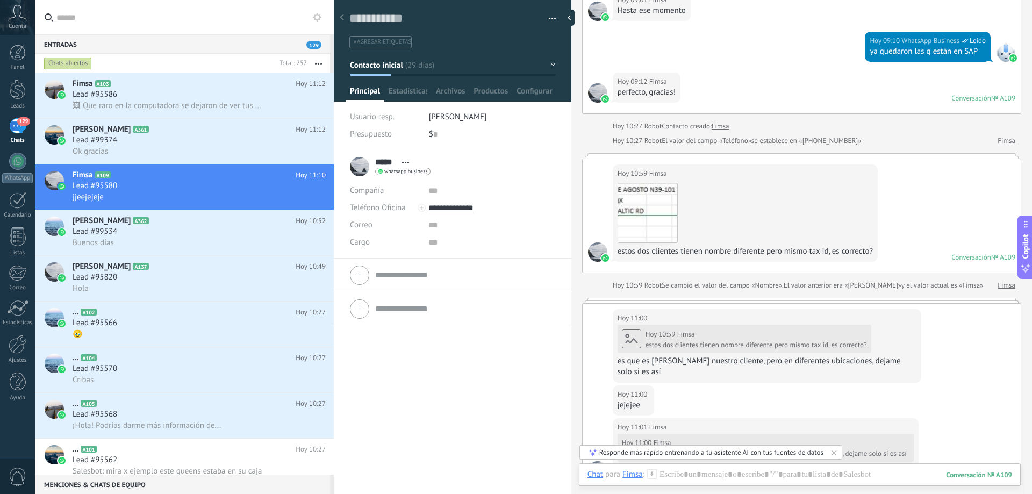
scroll to position [1211, 0]
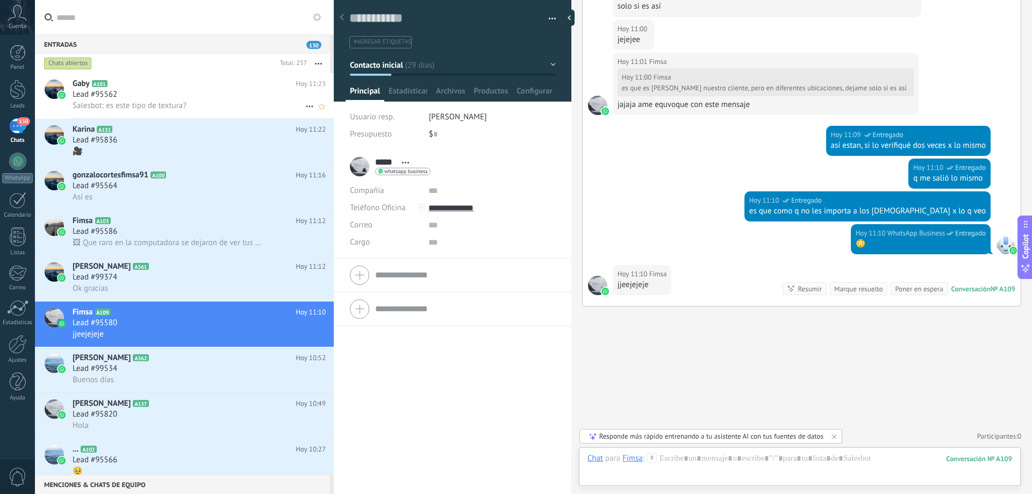
click at [172, 96] on div "Lead #95562" at bounding box center [199, 94] width 253 height 11
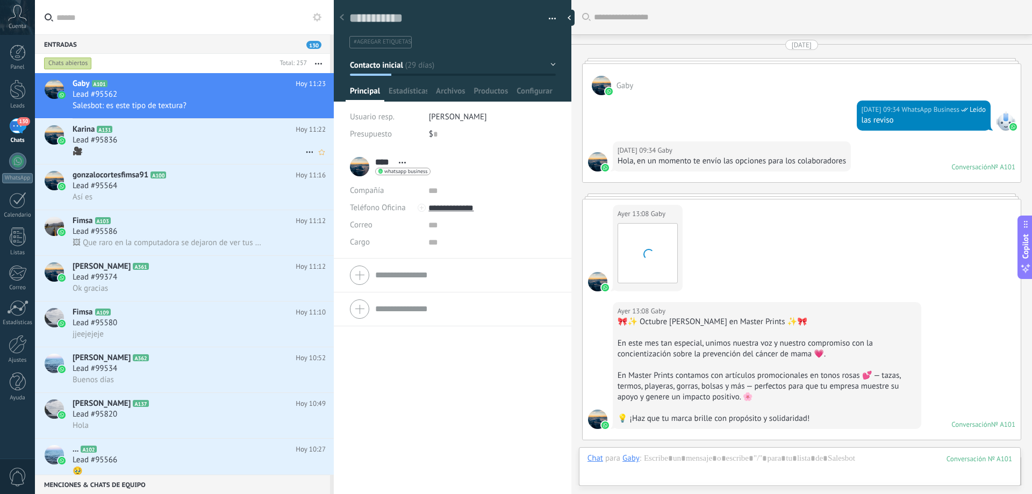
scroll to position [1040, 0]
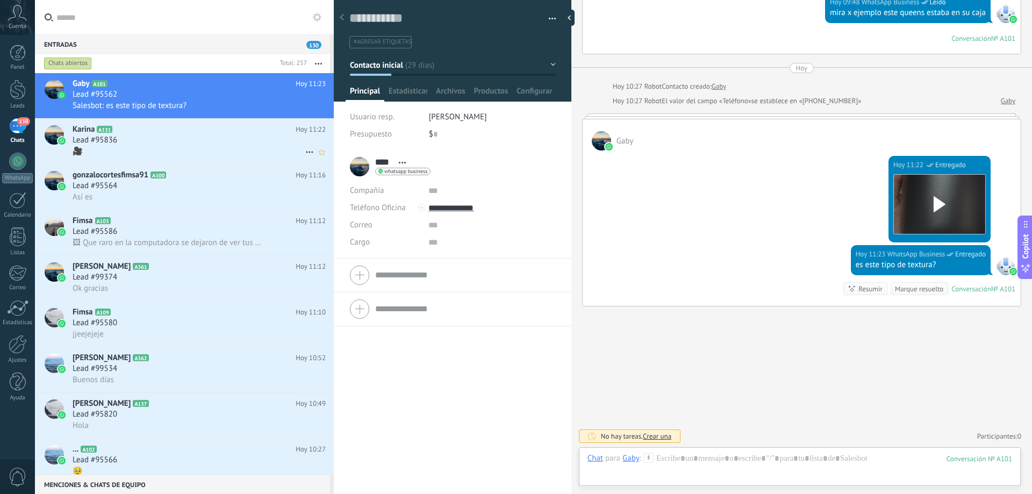
click at [183, 146] on div "🎥" at bounding box center [199, 151] width 253 height 11
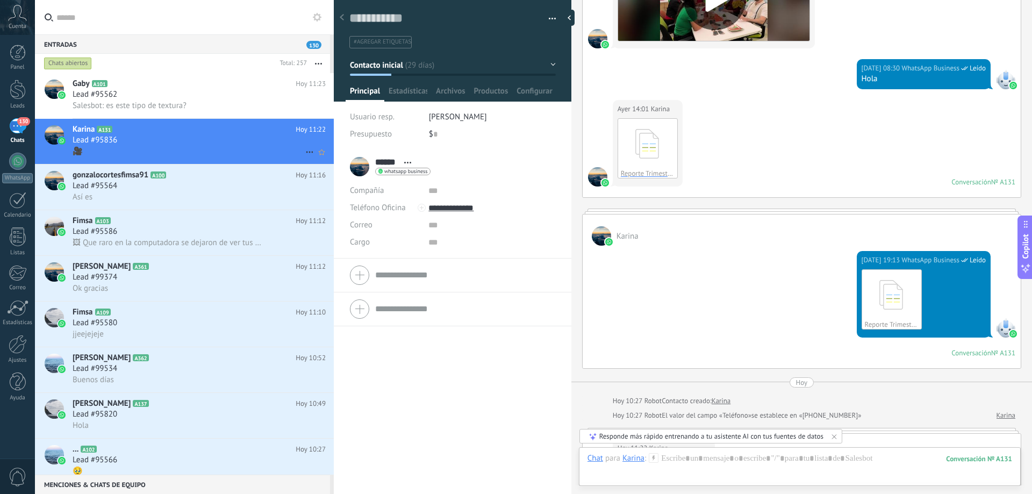
scroll to position [2375, 0]
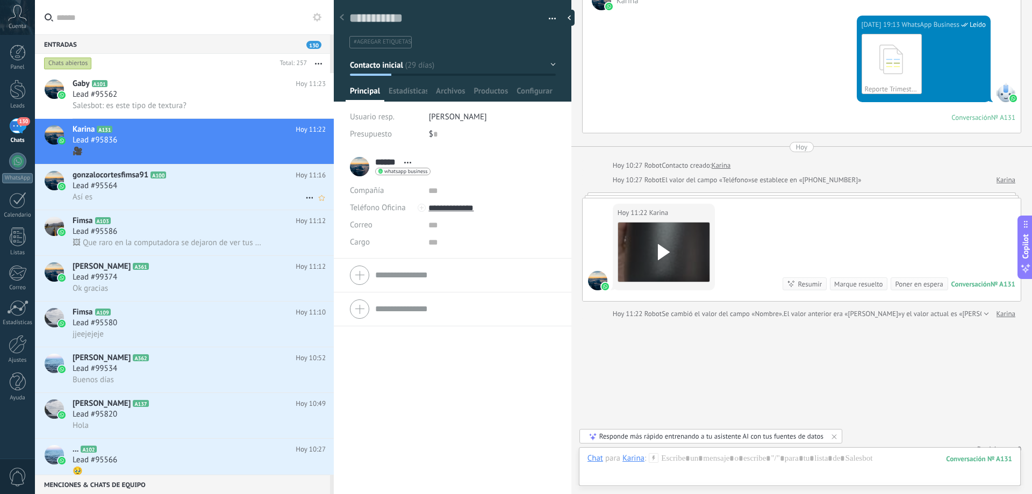
click at [165, 190] on div "Lead #95564" at bounding box center [199, 186] width 253 height 11
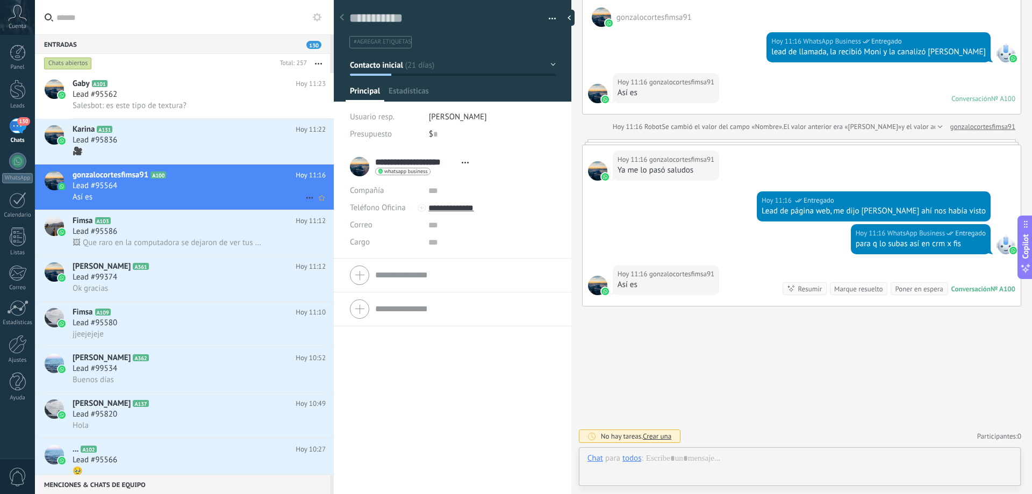
scroll to position [16, 0]
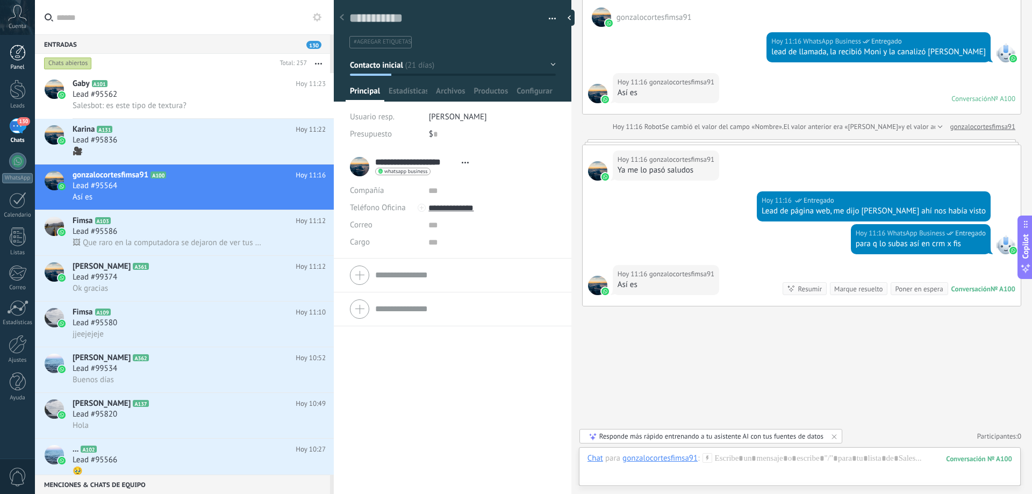
click at [4, 63] on link "Panel" at bounding box center [17, 58] width 35 height 26
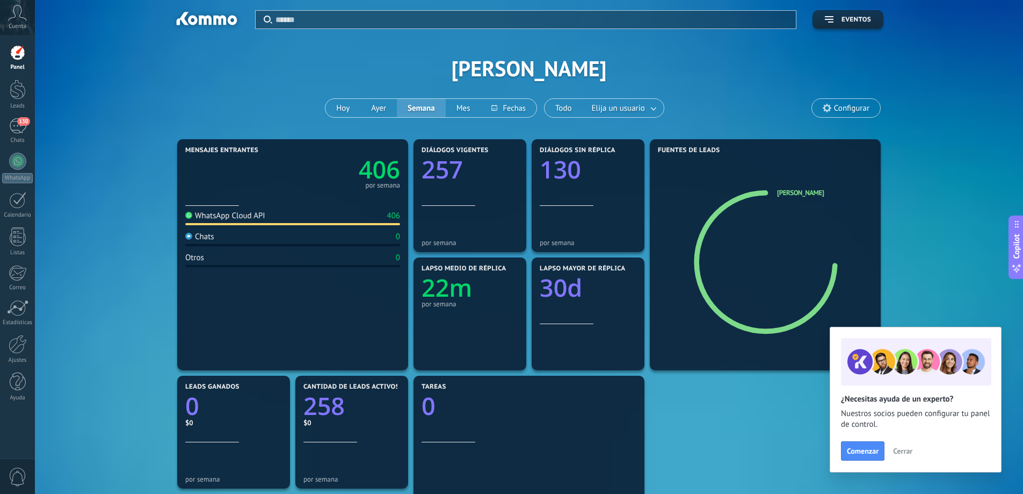
click at [19, 63] on link "Panel" at bounding box center [17, 58] width 35 height 26
click at [22, 128] on div "130" at bounding box center [17, 126] width 17 height 16
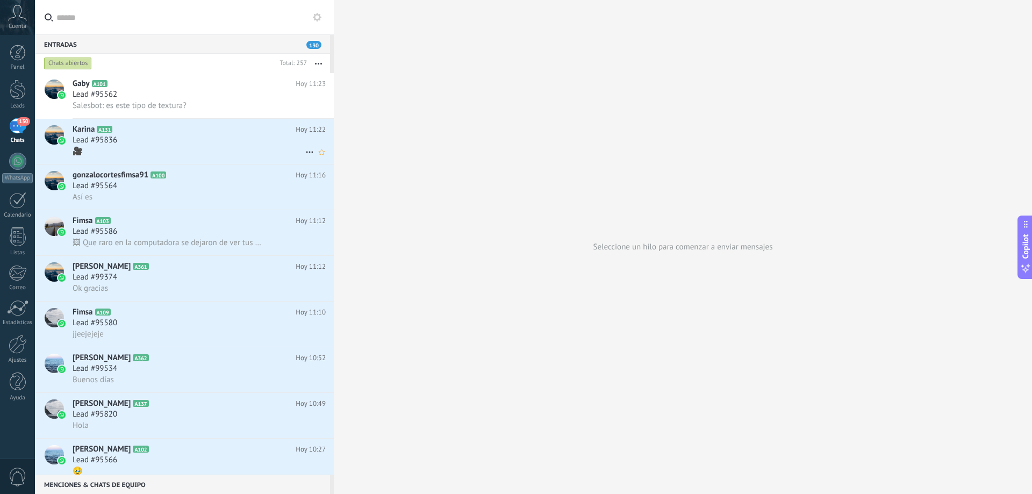
click at [126, 141] on div "Lead #95836" at bounding box center [199, 140] width 253 height 11
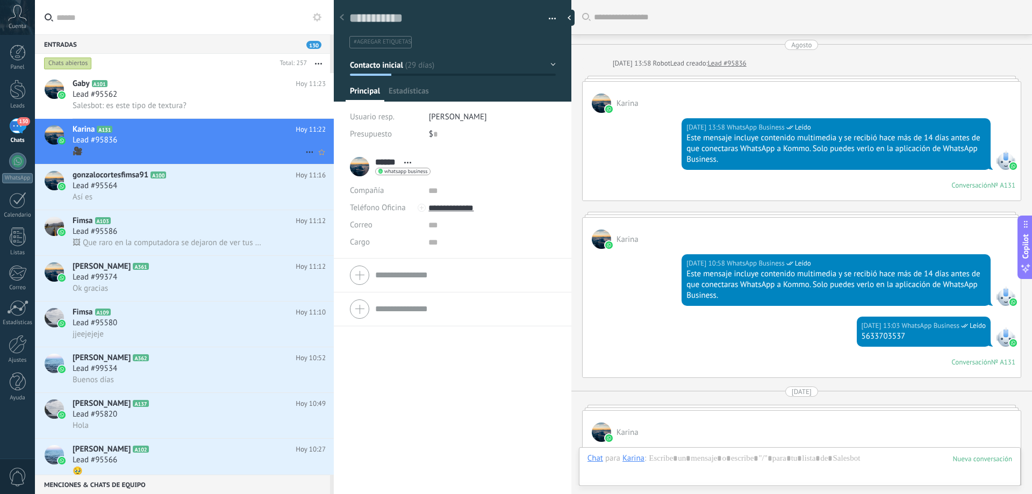
scroll to position [2388, 0]
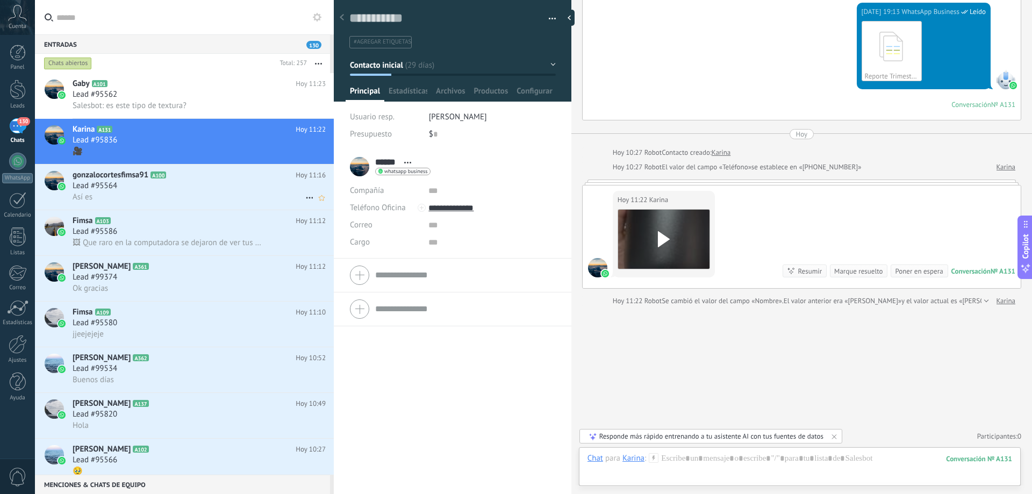
click at [179, 189] on div "Lead #95564" at bounding box center [199, 186] width 253 height 11
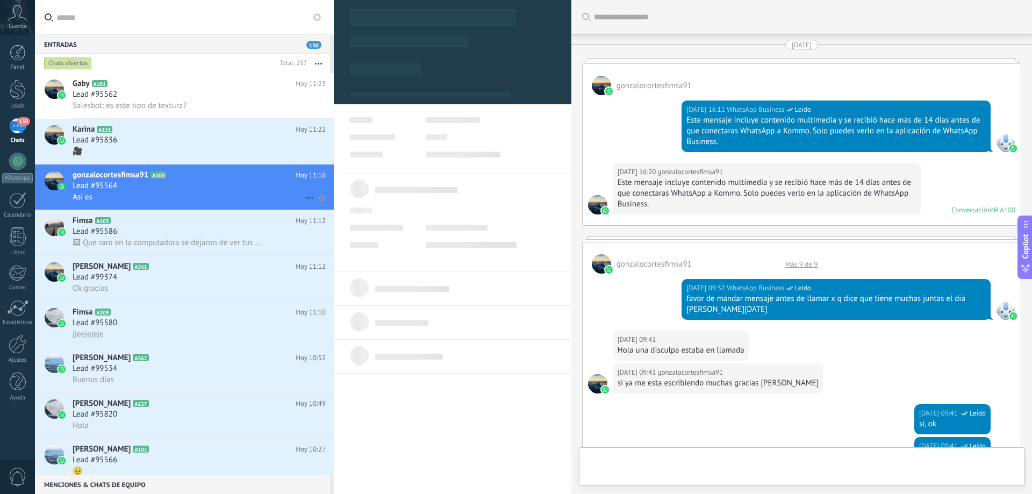
type textarea "**********"
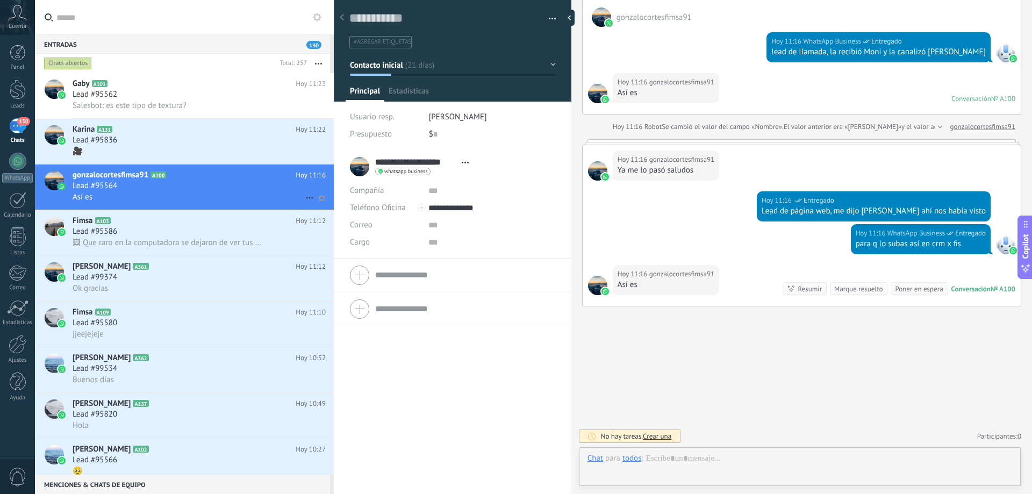
scroll to position [16, 0]
